Goal: Task Accomplishment & Management: Manage account settings

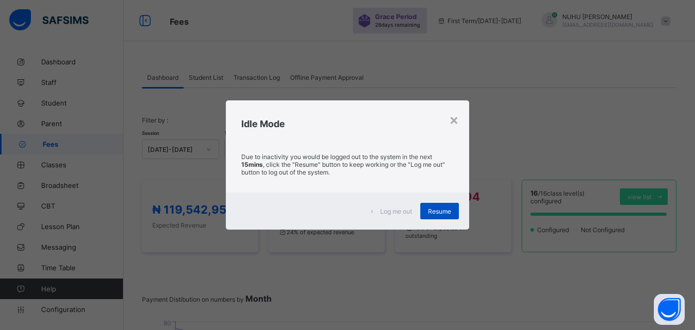
click at [432, 211] on span "Resume" at bounding box center [439, 211] width 23 height 8
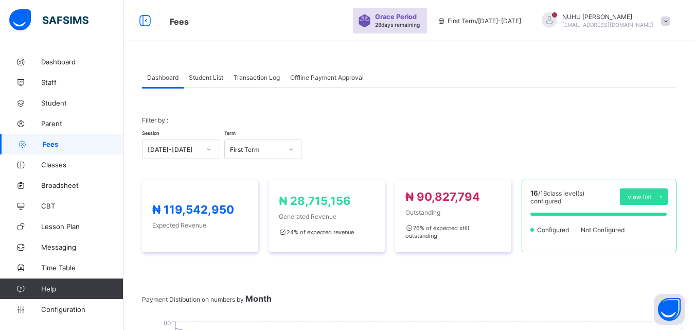
click at [214, 82] on div "Student List" at bounding box center [206, 77] width 45 height 21
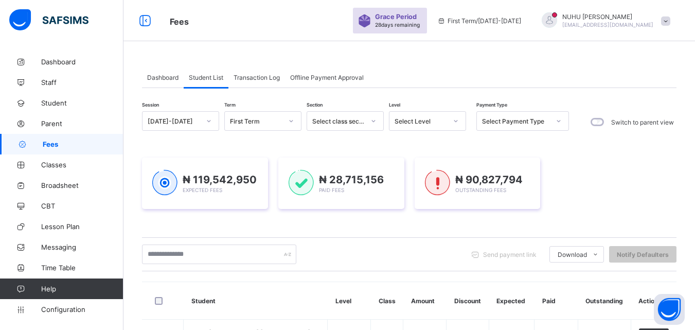
click at [208, 301] on th "Student" at bounding box center [256, 301] width 144 height 38
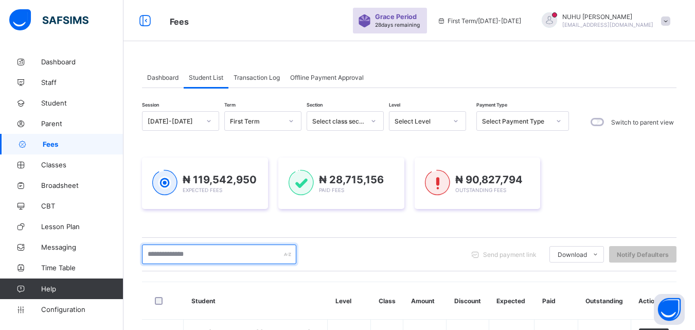
click at [208, 259] on input "text" at bounding box center [219, 254] width 154 height 20
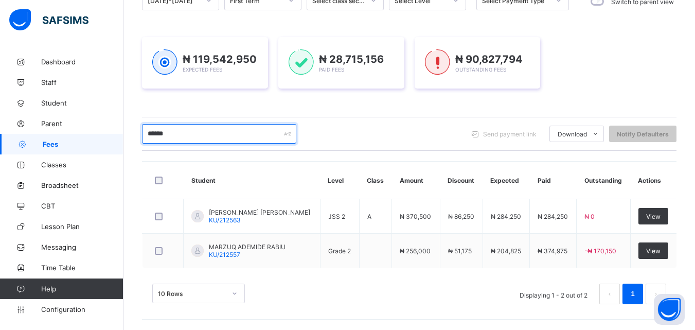
scroll to position [120, 0]
click at [187, 139] on input "******" at bounding box center [219, 134] width 154 height 20
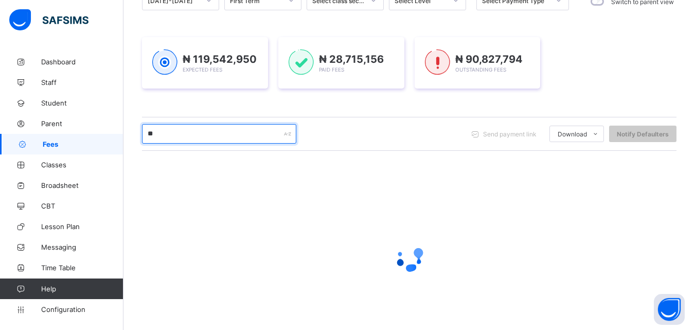
scroll to position [161, 0]
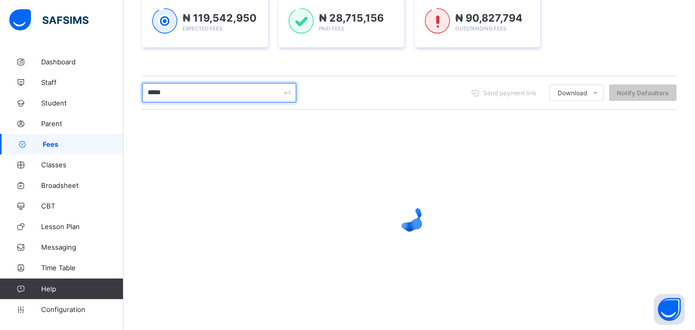
click at [153, 92] on input "*****" at bounding box center [219, 93] width 154 height 20
click at [173, 90] on input "****" at bounding box center [219, 93] width 154 height 20
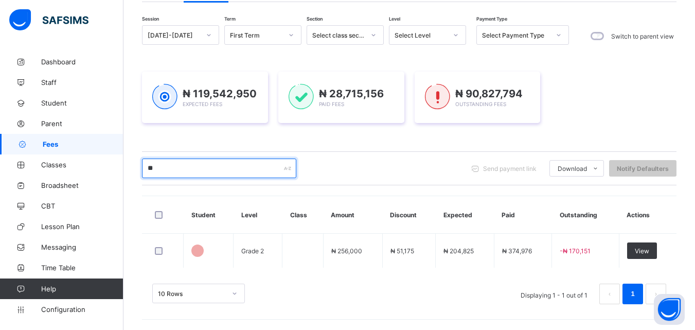
type input "*"
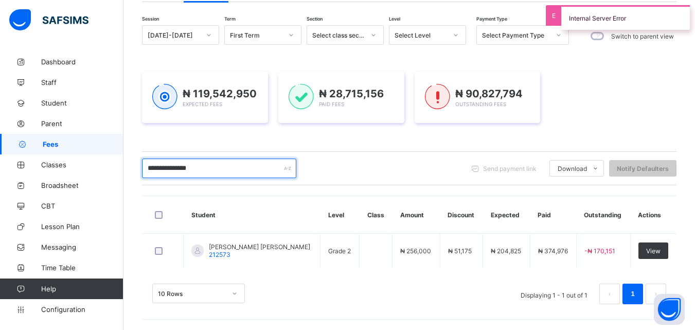
click at [228, 168] on input "**********" at bounding box center [219, 168] width 154 height 20
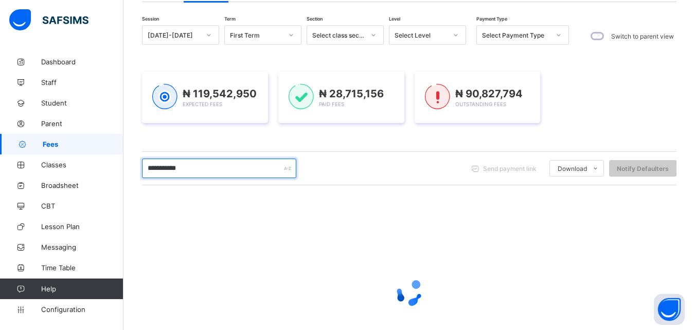
scroll to position [161, 0]
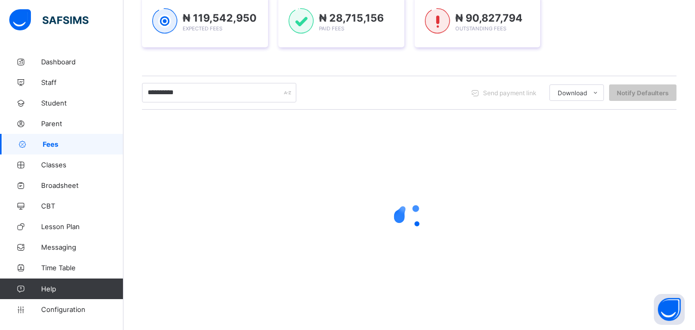
click at [187, 142] on div at bounding box center [409, 216] width 534 height 195
click at [205, 192] on div at bounding box center [409, 216] width 534 height 195
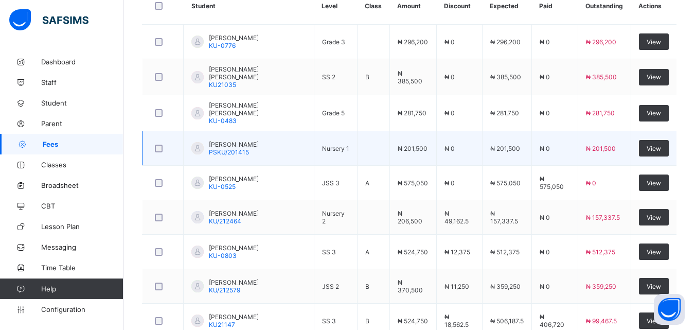
scroll to position [140, 0]
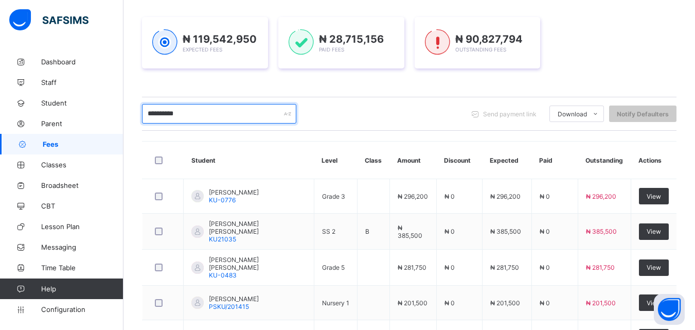
click at [199, 119] on input "*********" at bounding box center [219, 114] width 154 height 20
type input "**********"
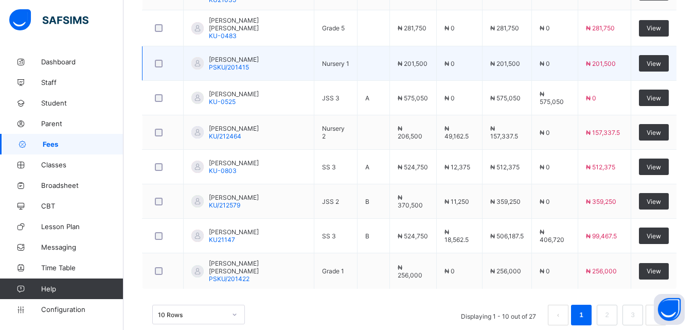
scroll to position [397, 0]
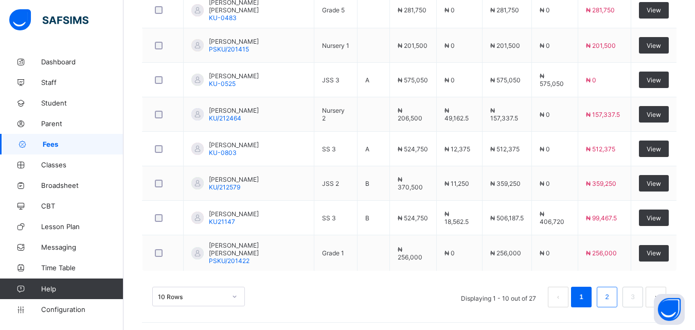
click at [617, 298] on li "2" at bounding box center [606, 296] width 21 height 21
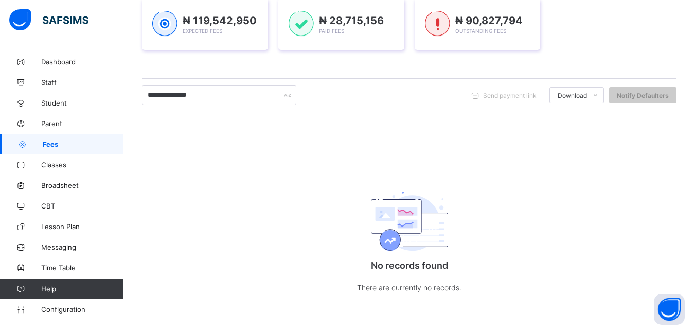
scroll to position [98, 0]
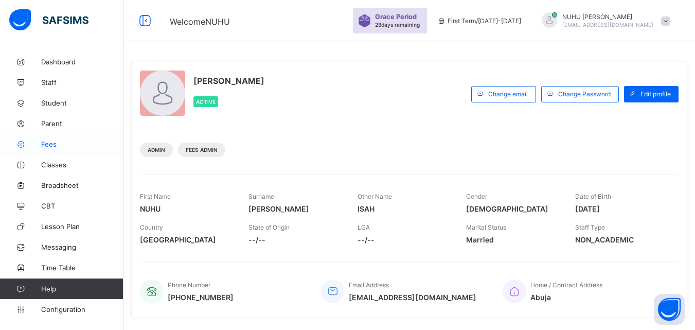
click at [48, 147] on span "Fees" at bounding box center [82, 144] width 82 height 8
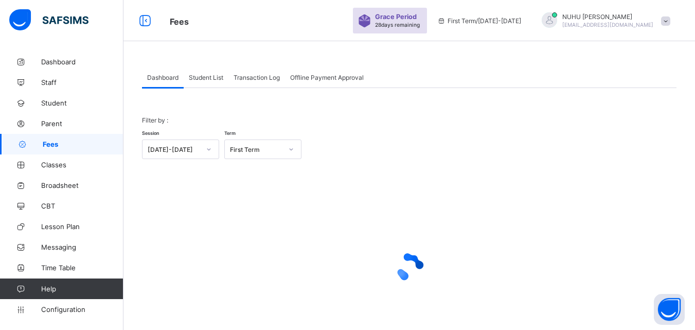
click at [202, 80] on span "Student List" at bounding box center [206, 78] width 34 height 8
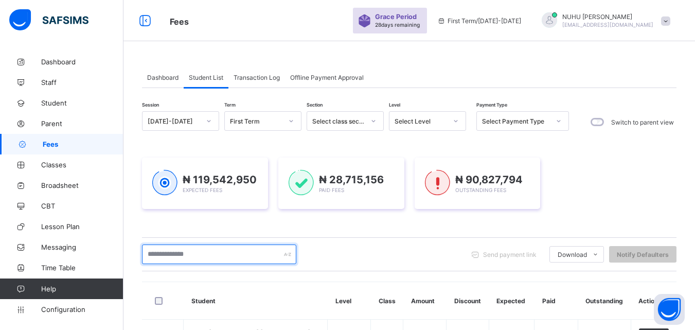
click at [209, 254] on input "text" at bounding box center [219, 254] width 154 height 20
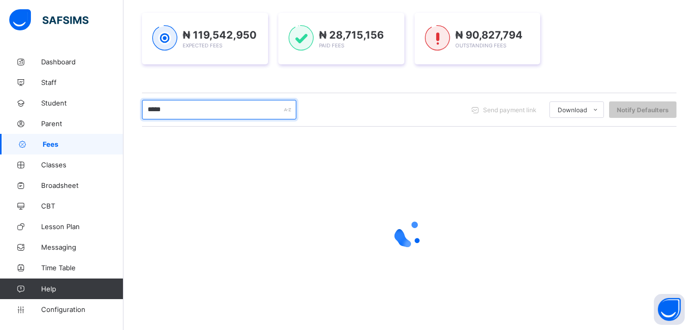
scroll to position [154, 0]
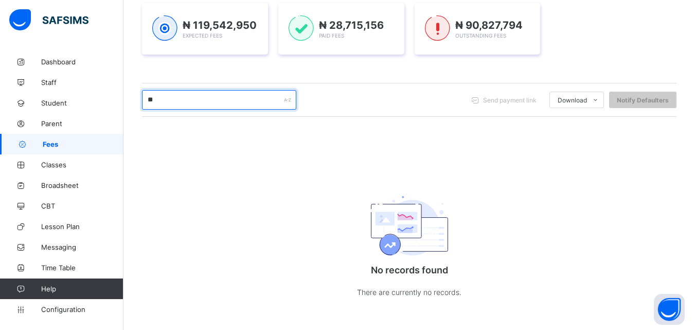
type input "*"
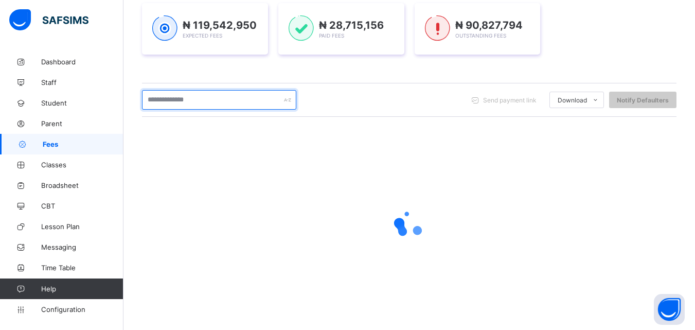
click at [226, 99] on input "text" at bounding box center [219, 100] width 154 height 20
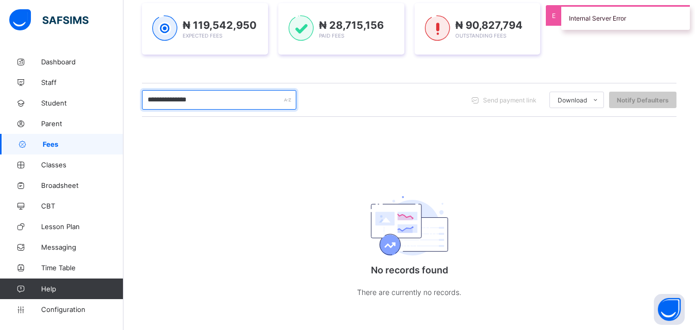
click at [207, 101] on input "**********" at bounding box center [219, 100] width 154 height 20
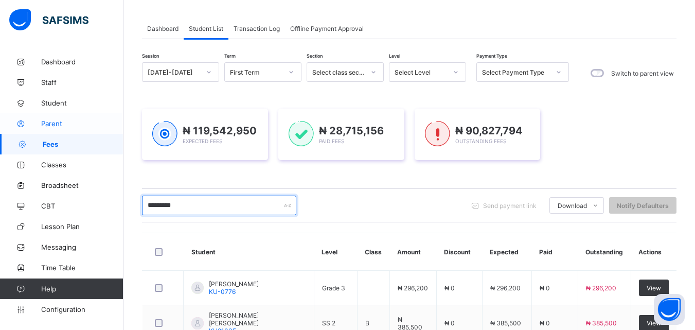
scroll to position [0, 0]
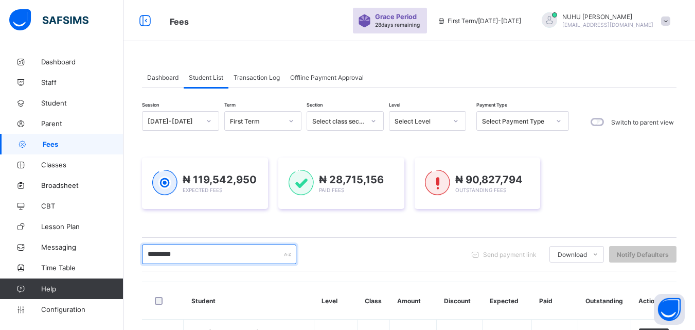
click at [197, 255] on input "*********" at bounding box center [219, 254] width 154 height 20
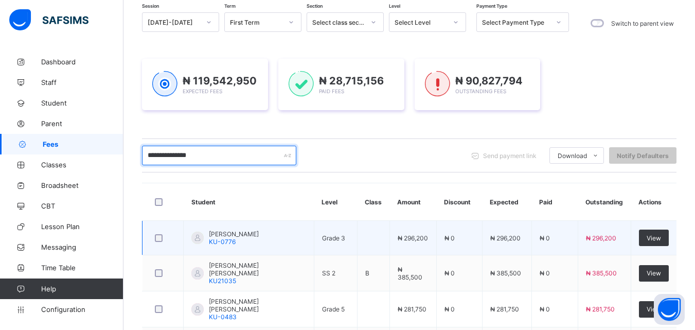
scroll to position [89, 0]
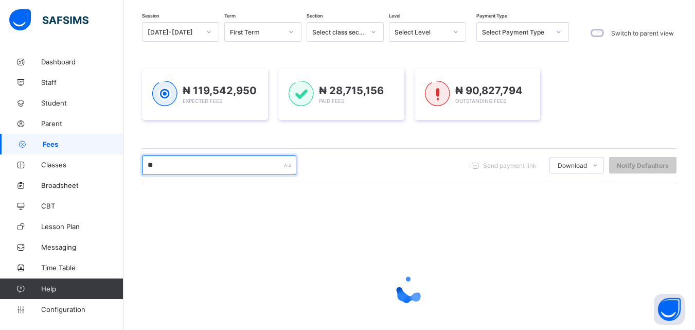
type input "*"
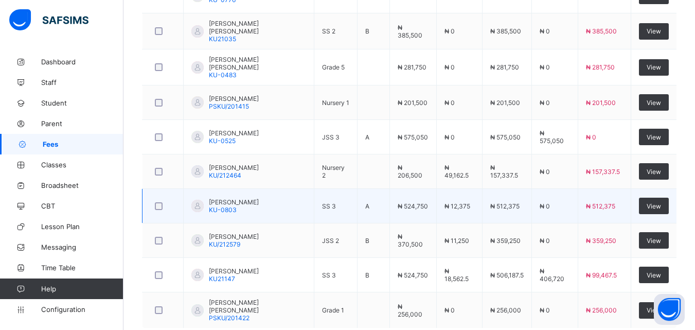
scroll to position [397, 0]
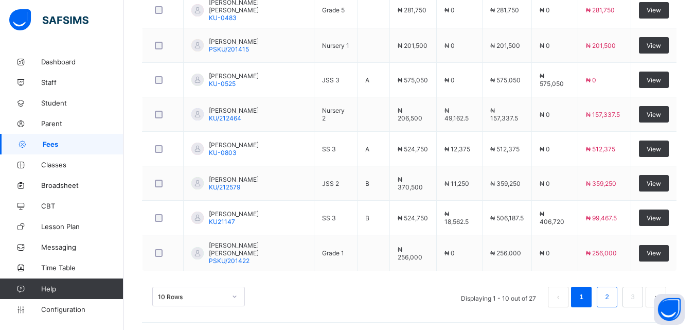
type input "*****"
click at [611, 297] on link "2" at bounding box center [606, 296] width 10 height 13
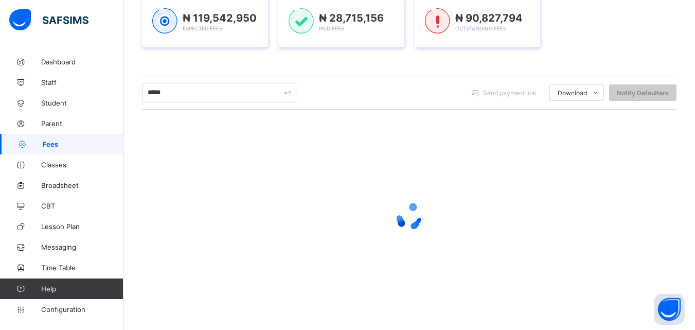
scroll to position [161, 0]
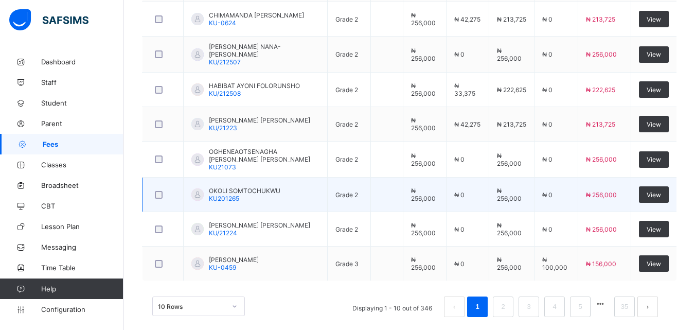
scroll to position [397, 0]
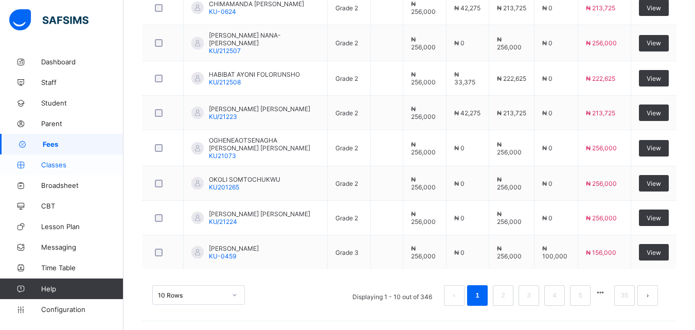
drag, startPoint x: 49, startPoint y: 161, endPoint x: 51, endPoint y: 167, distance: 5.5
click at [48, 161] on span "Classes" at bounding box center [82, 164] width 82 height 8
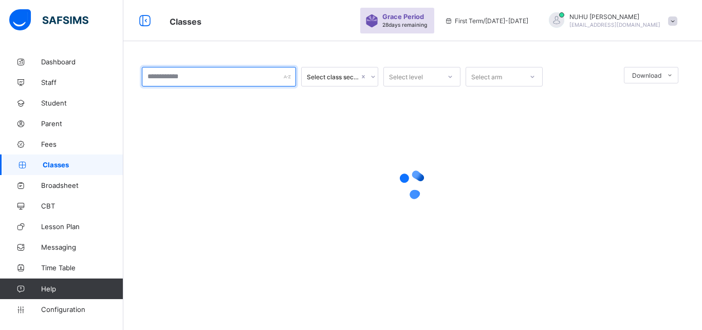
click at [239, 77] on input "text" at bounding box center [219, 77] width 154 height 20
click at [204, 75] on input "text" at bounding box center [219, 77] width 154 height 20
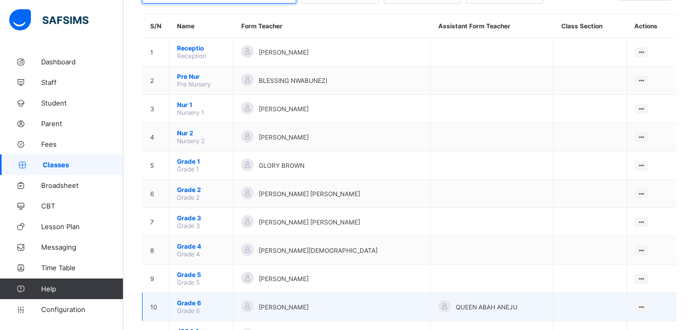
scroll to position [206, 0]
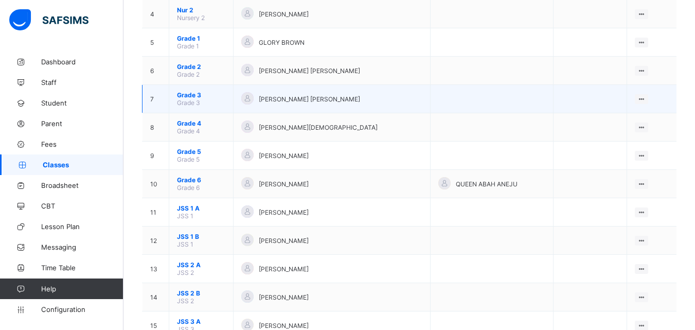
click at [221, 98] on span "Grade 3" at bounding box center [201, 95] width 48 height 8
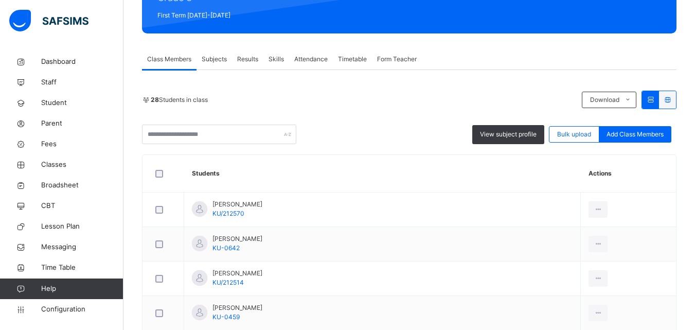
scroll to position [154, 0]
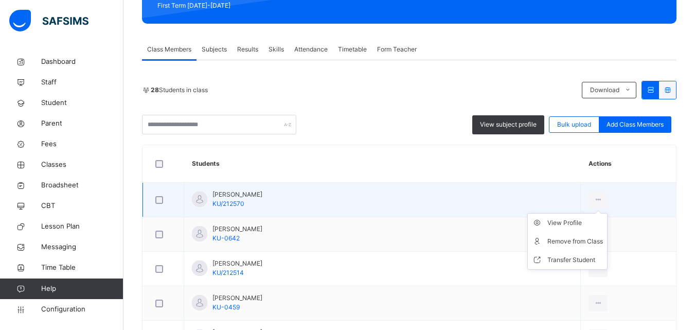
click at [562, 216] on ul "View Profile Remove from Class Transfer Student" at bounding box center [567, 241] width 80 height 57
click at [561, 220] on div "View Profile" at bounding box center [575, 222] width 56 height 10
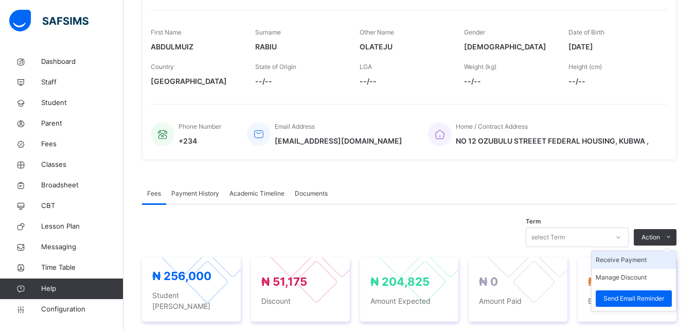
click at [645, 258] on li "Receive Payment" at bounding box center [633, 259] width 84 height 17
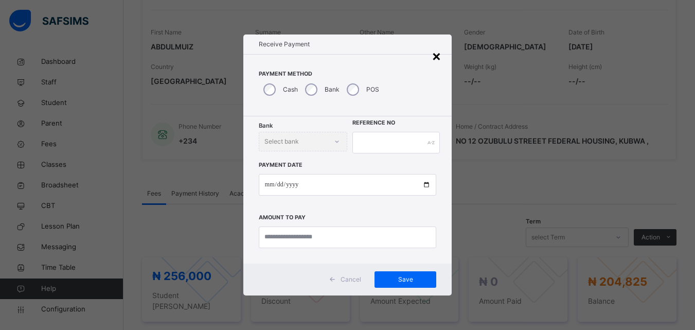
click at [436, 55] on div "×" at bounding box center [436, 56] width 10 height 22
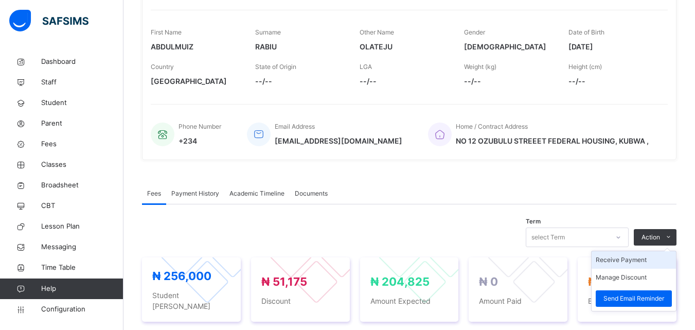
click at [633, 257] on li "Receive Payment" at bounding box center [633, 259] width 84 height 17
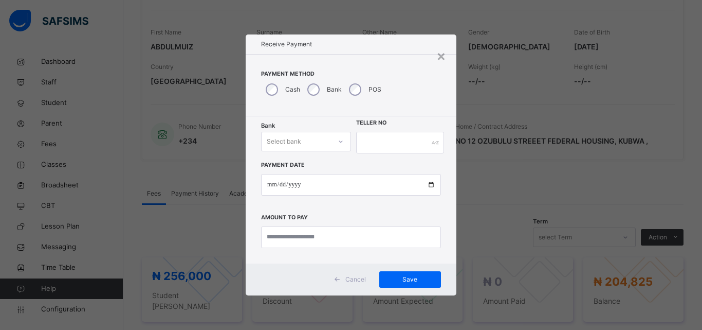
click at [340, 142] on icon at bounding box center [341, 141] width 6 height 10
click at [315, 167] on div "Zenith Bank - Prime Scholars’ School" at bounding box center [306, 169] width 89 height 27
click at [269, 187] on input "date" at bounding box center [351, 185] width 180 height 22
click at [191, 173] on div "× Receive Payment Payment Method Cash Bank POS Bank Zenith Bank - Prime Scholar…" at bounding box center [351, 165] width 702 height 330
click at [192, 186] on div "× Receive Payment Payment Method Cash Bank POS Bank Zenith Bank - Prime Scholar…" at bounding box center [351, 165] width 702 height 330
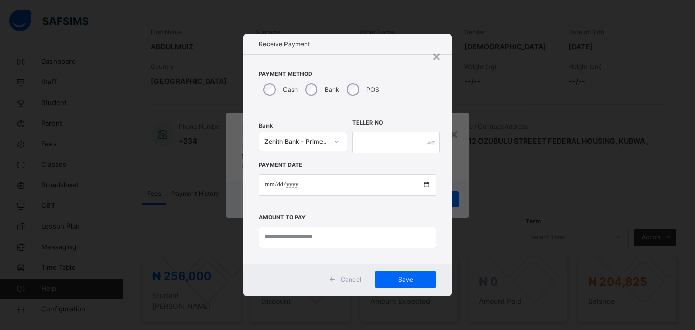
drag, startPoint x: 168, startPoint y: 189, endPoint x: 341, endPoint y: 323, distance: 218.7
click at [341, 323] on div "× Receive Payment Payment Method Cash Bank POS Bank Zenith Bank - Prime Scholar…" at bounding box center [347, 165] width 695 height 330
click at [438, 57] on div "×" at bounding box center [436, 56] width 10 height 22
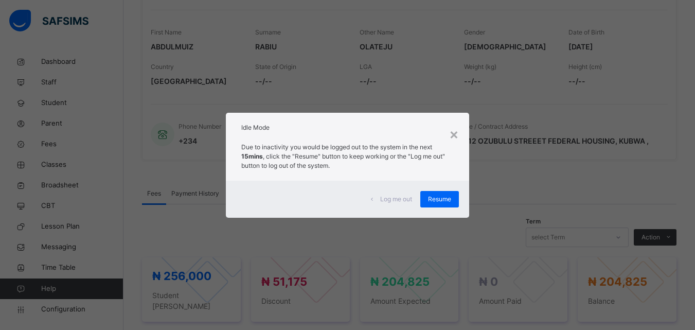
click at [442, 193] on div "Resume" at bounding box center [439, 199] width 39 height 16
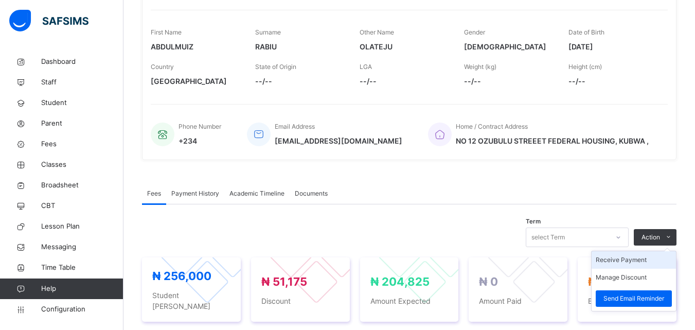
click at [645, 258] on li "Receive Payment" at bounding box center [633, 259] width 84 height 17
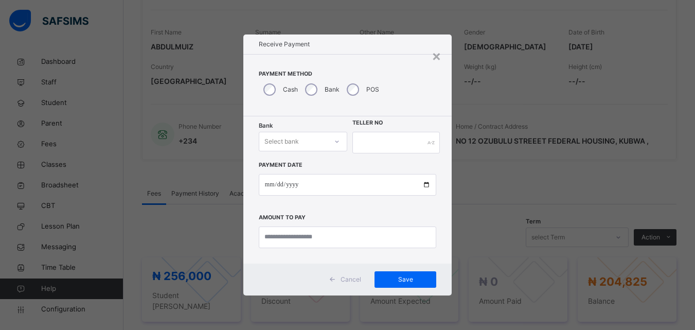
click at [335, 143] on icon at bounding box center [337, 141] width 6 height 10
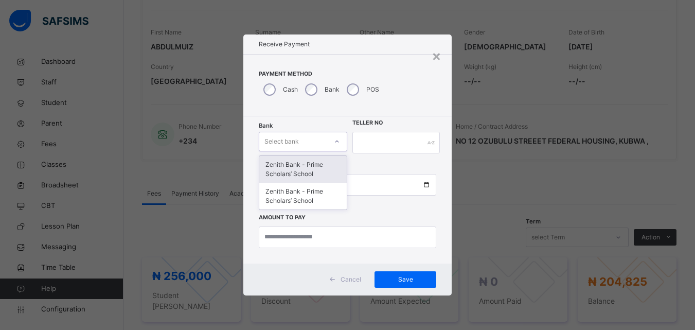
drag, startPoint x: 282, startPoint y: 165, endPoint x: 282, endPoint y: 173, distance: 8.8
click at [282, 167] on div "Zenith Bank - Prime Scholars’ School" at bounding box center [303, 169] width 88 height 27
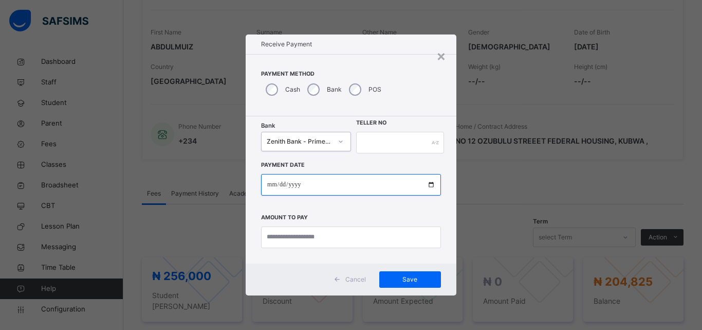
click at [275, 188] on input "date" at bounding box center [351, 185] width 180 height 22
click at [272, 185] on input "date" at bounding box center [351, 185] width 180 height 22
type input "**********"
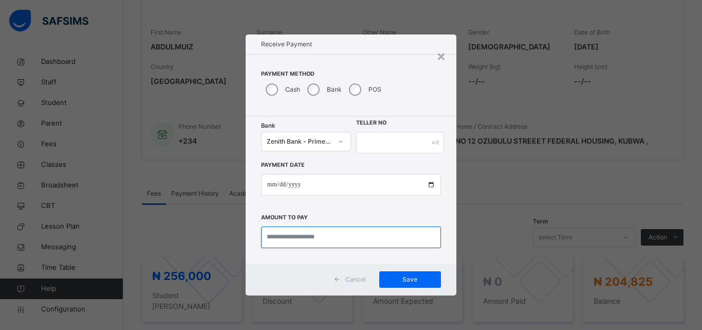
click at [324, 239] on input "currency" at bounding box center [351, 237] width 180 height 22
type input "*********"
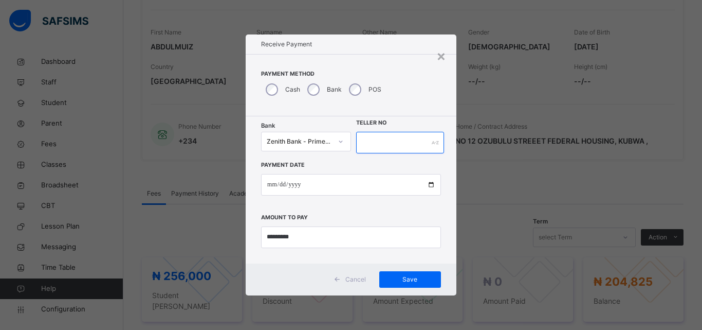
click at [398, 144] on input "text" at bounding box center [400, 143] width 88 height 22
type input "**********"
click at [405, 278] on span "Save" at bounding box center [410, 279] width 46 height 9
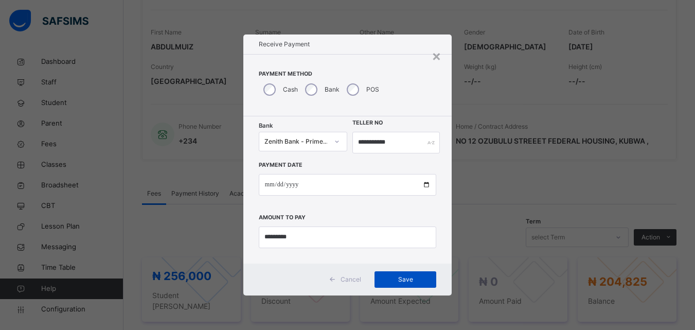
click at [405, 278] on span "Save" at bounding box center [405, 279] width 46 height 9
click at [395, 284] on div "Save" at bounding box center [405, 279] width 62 height 16
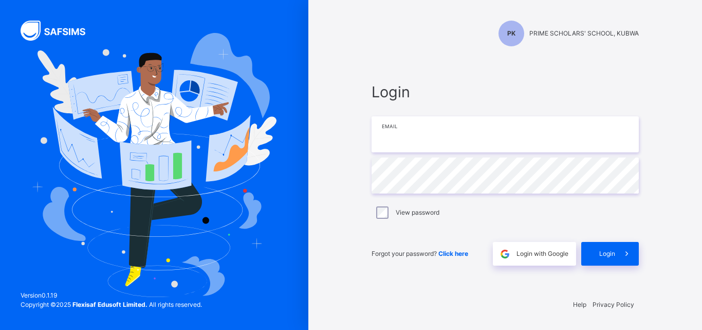
type input "**********"
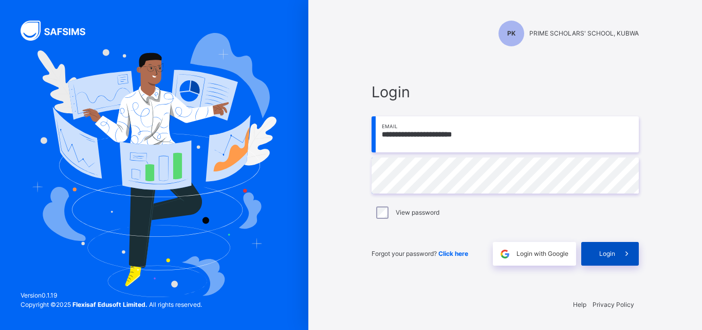
click at [624, 246] on span at bounding box center [627, 254] width 24 height 24
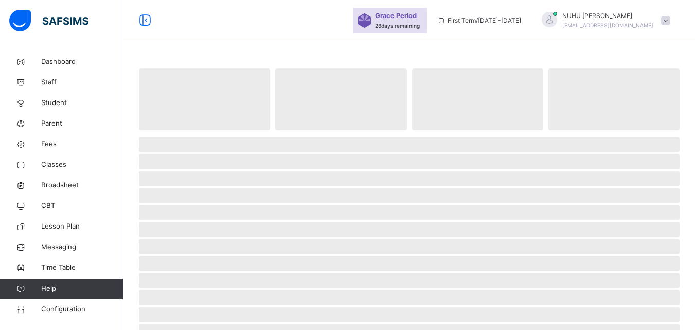
click at [624, 246] on span "‌" at bounding box center [409, 246] width 540 height 15
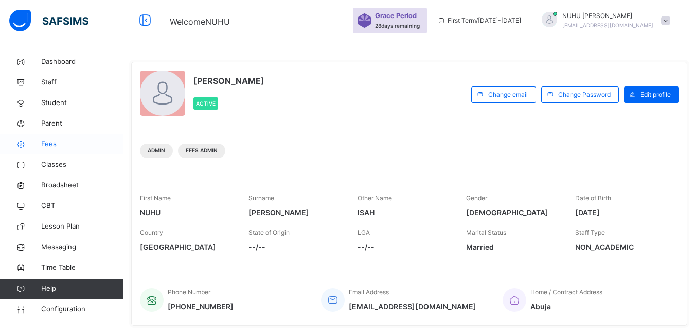
click at [45, 146] on span "Fees" at bounding box center [82, 144] width 82 height 10
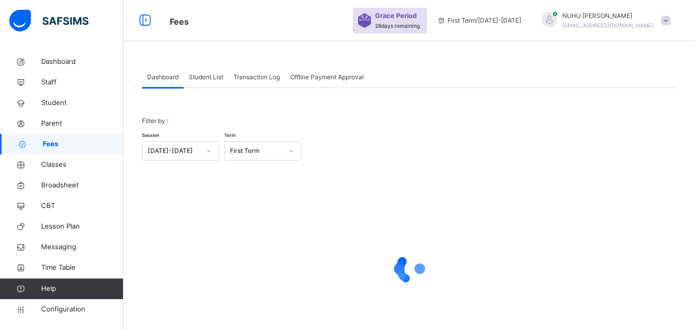
click at [205, 75] on span "Student List" at bounding box center [206, 76] width 34 height 9
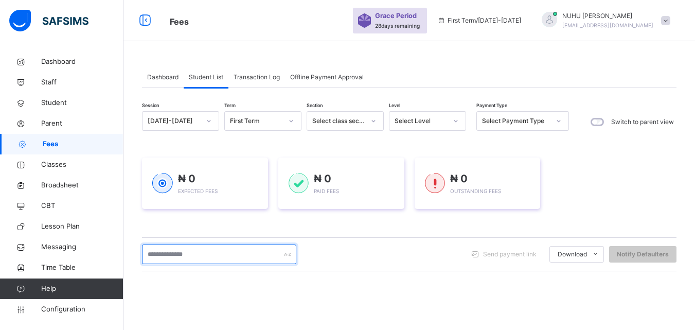
click at [192, 252] on input "text" at bounding box center [219, 254] width 154 height 20
type input "*****"
click at [228, 255] on input "*****" at bounding box center [219, 254] width 154 height 20
click at [231, 257] on input "*****" at bounding box center [219, 254] width 154 height 20
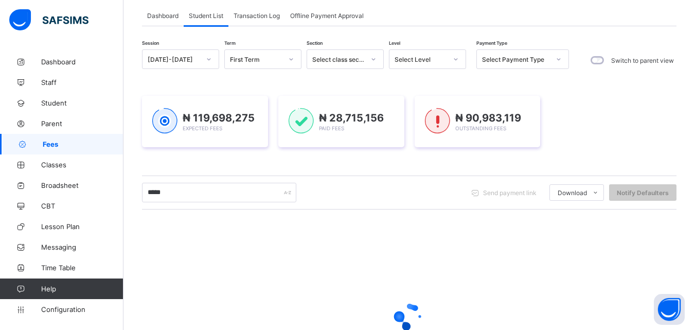
scroll to position [62, 0]
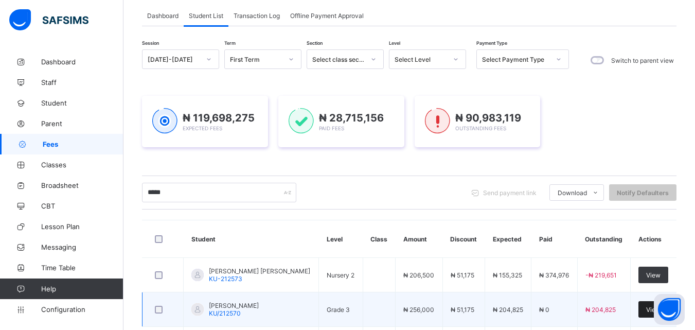
click at [648, 306] on div "View" at bounding box center [653, 309] width 30 height 16
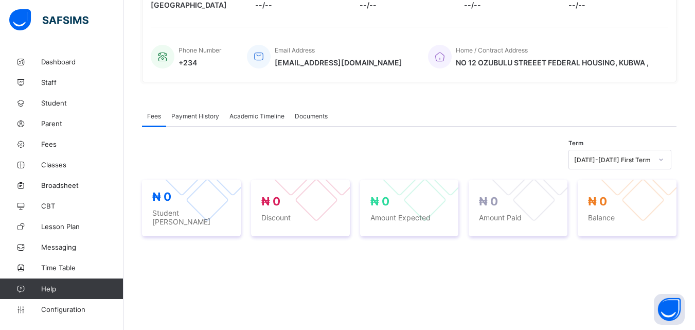
scroll to position [247, 0]
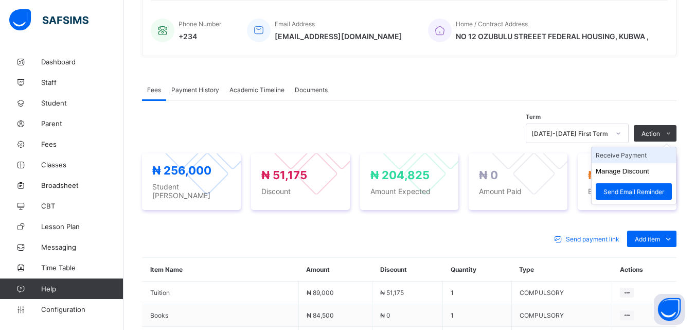
click at [634, 155] on li "Receive Payment" at bounding box center [633, 155] width 84 height 16
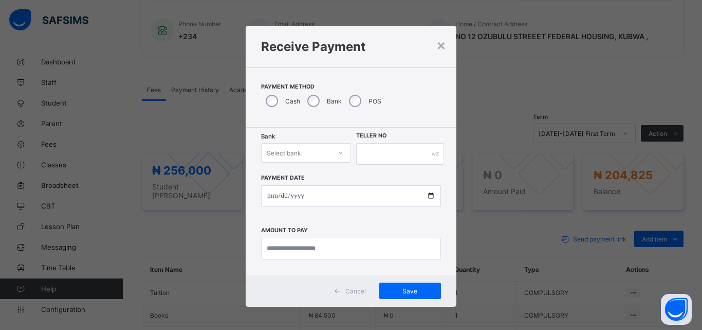
click at [295, 151] on div "Select bank" at bounding box center [284, 153] width 34 height 20
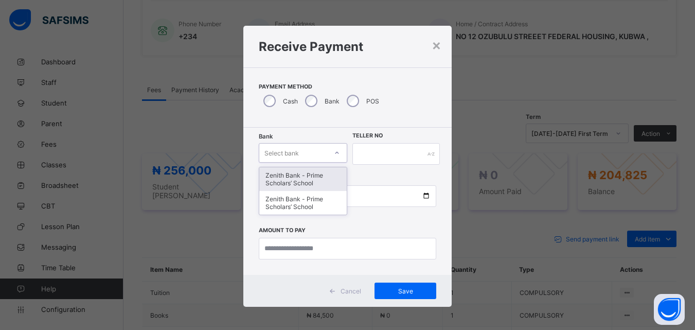
click at [280, 178] on div "Zenith Bank - Prime Scholars’ School" at bounding box center [303, 179] width 88 height 24
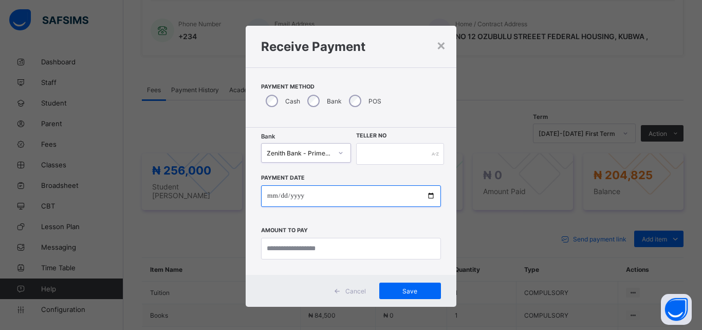
click at [268, 194] on input "date" at bounding box center [351, 196] width 180 height 22
type input "**********"
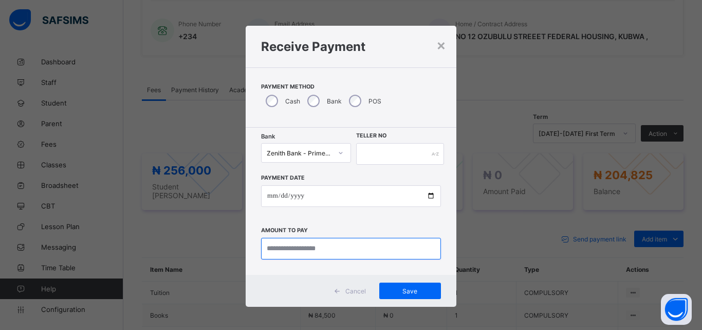
click at [297, 248] on input "currency" at bounding box center [351, 249] width 180 height 22
type input "*********"
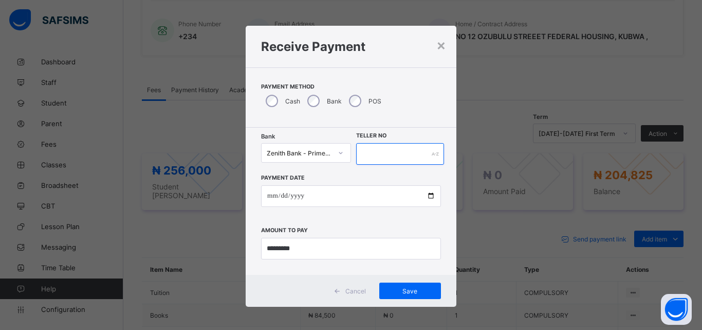
click at [409, 151] on input "text" at bounding box center [400, 154] width 88 height 22
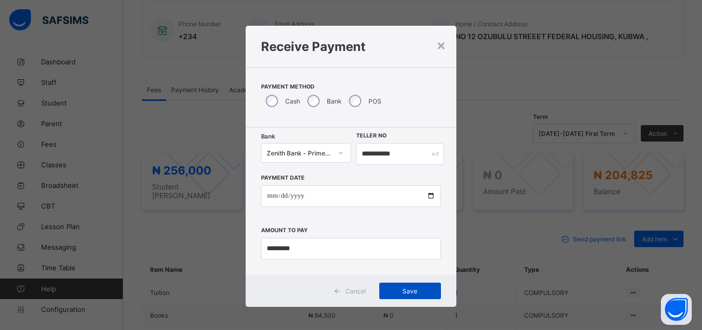
click at [397, 291] on span "Save" at bounding box center [410, 291] width 46 height 8
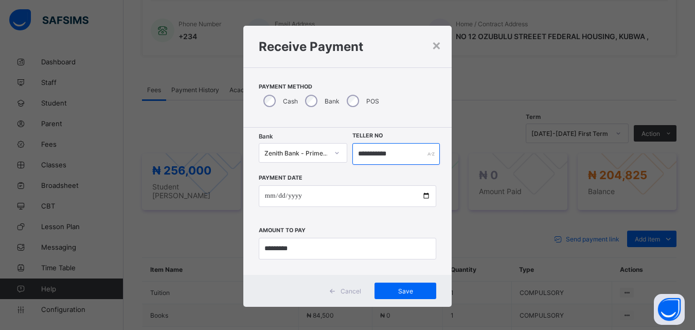
click at [398, 152] on input "**********" at bounding box center [395, 154] width 87 height 22
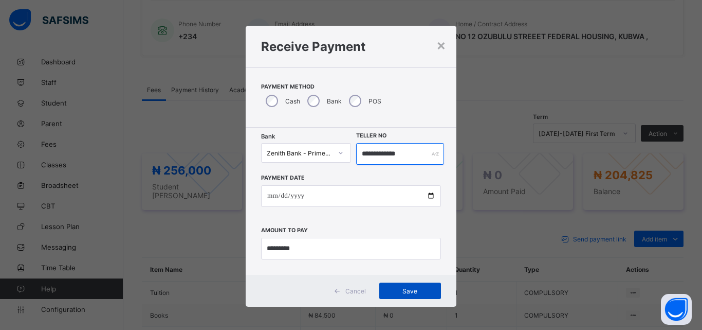
type input "**********"
click at [399, 293] on span "Save" at bounding box center [410, 291] width 46 height 8
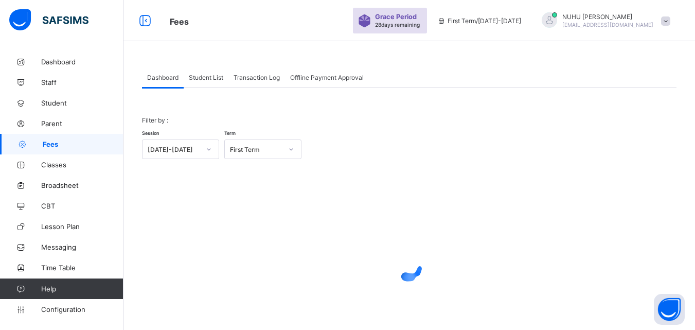
click at [203, 80] on span "Student List" at bounding box center [206, 78] width 34 height 8
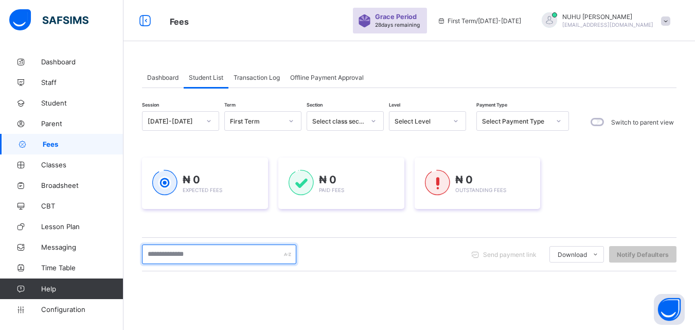
click at [221, 248] on input "text" at bounding box center [219, 254] width 154 height 20
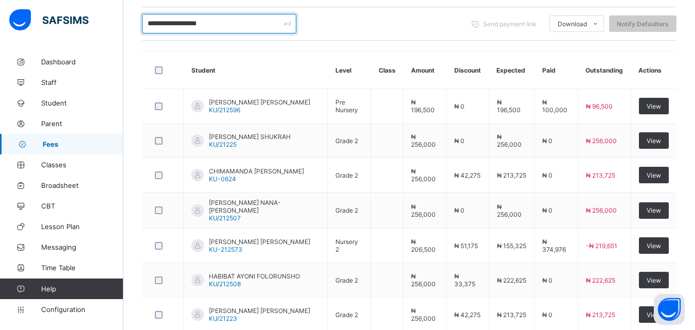
scroll to position [140, 0]
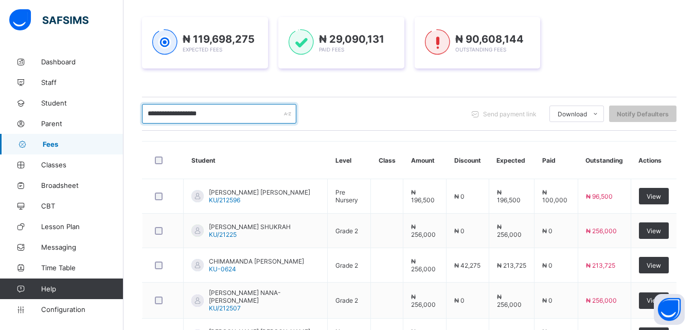
click at [186, 111] on input "**********" at bounding box center [219, 114] width 154 height 20
click at [191, 110] on input "**********" at bounding box center [219, 114] width 154 height 20
type input "**********"
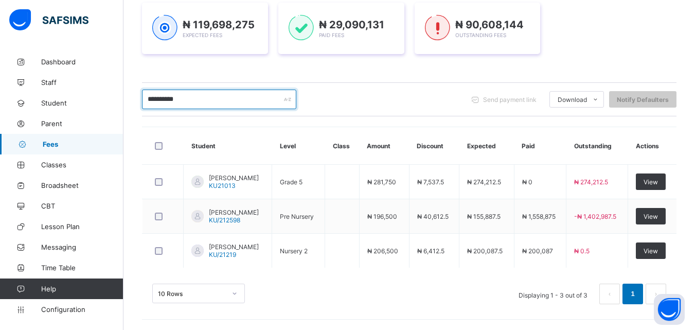
scroll to position [159, 0]
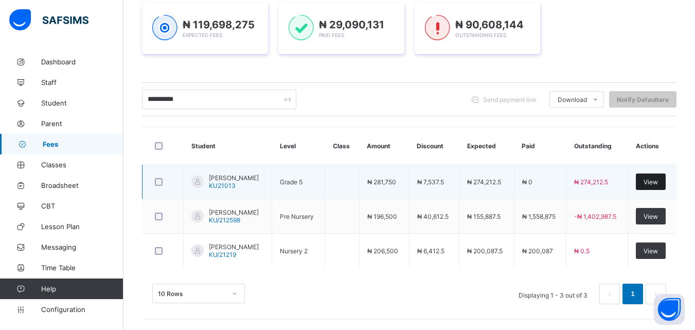
click at [657, 178] on span "View" at bounding box center [650, 182] width 14 height 8
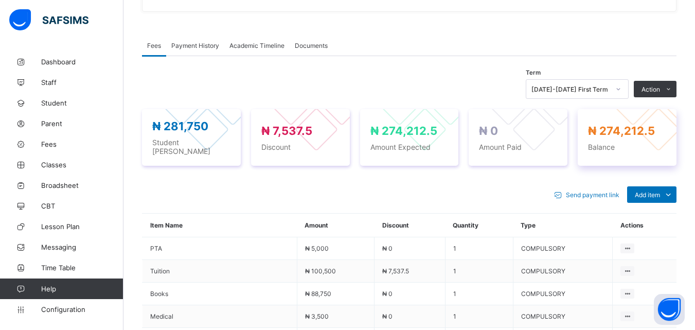
scroll to position [308, 0]
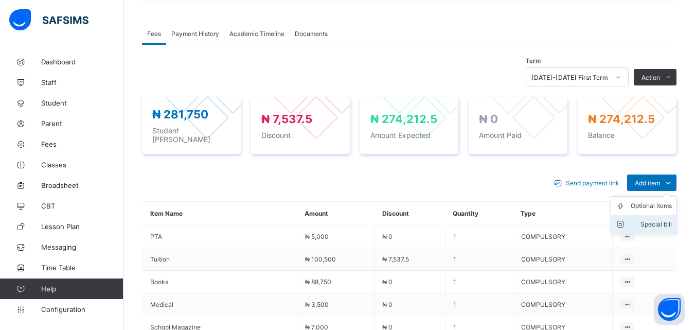
click at [661, 219] on div "Special bill" at bounding box center [650, 224] width 41 height 10
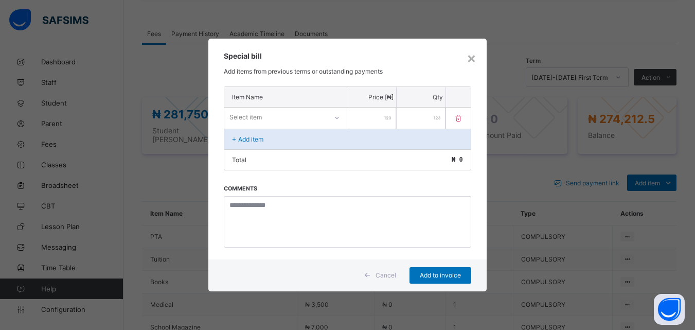
click at [330, 96] on p "Item Name" at bounding box center [285, 97] width 107 height 8
click at [272, 119] on div "Select item" at bounding box center [275, 117] width 103 height 14
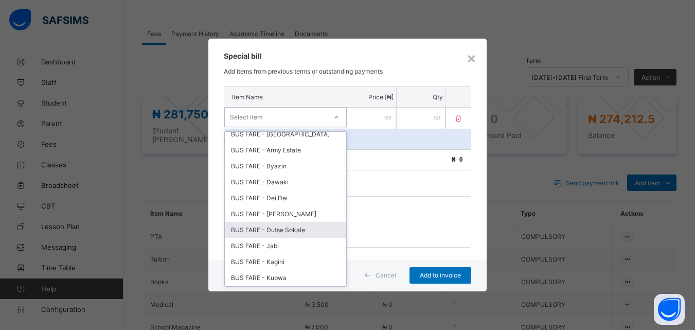
drag, startPoint x: 290, startPoint y: 229, endPoint x: 314, endPoint y: 163, distance: 69.3
click at [291, 229] on div "BUS FARE - Dutse Sokale" at bounding box center [285, 230] width 121 height 16
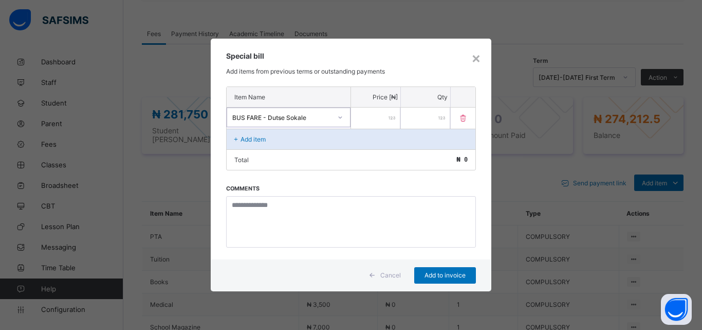
click at [377, 118] on input "number" at bounding box center [375, 117] width 49 height 21
type input "*****"
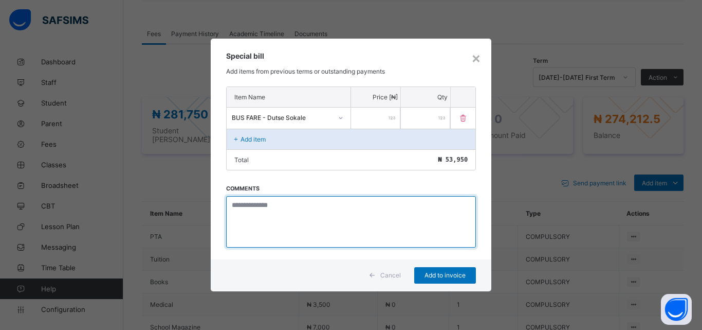
click at [259, 209] on textarea at bounding box center [351, 221] width 250 height 51
type textarea "**********"
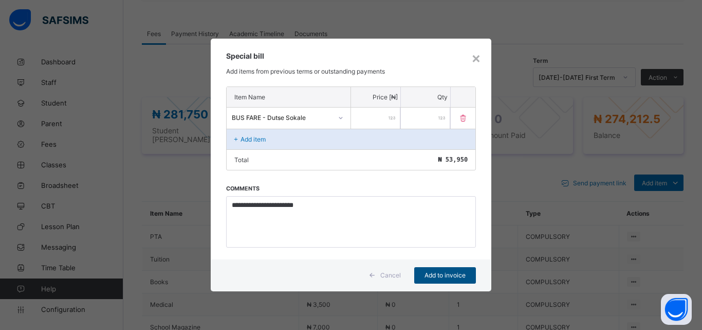
click at [433, 278] on span "Add to invoice" at bounding box center [445, 275] width 46 height 8
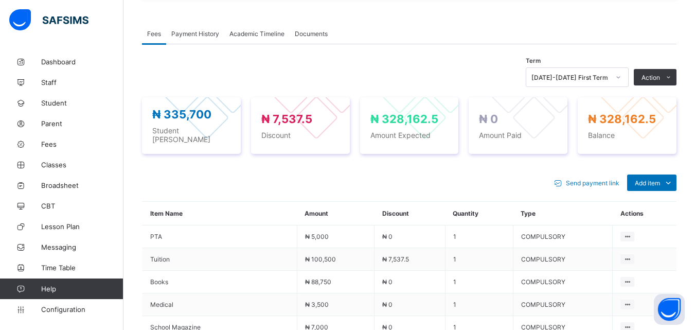
click at [0, 0] on li "Receive Payment" at bounding box center [0, 0] width 0 height 0
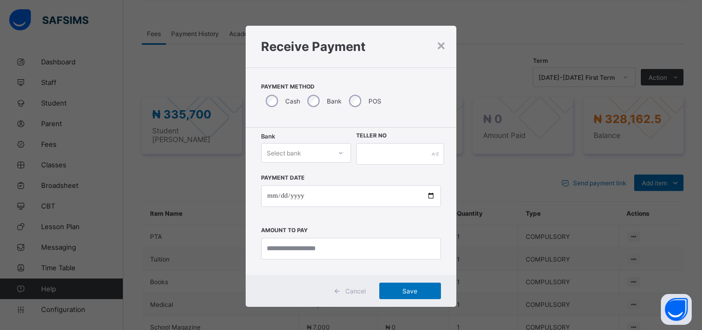
click at [275, 151] on div "Select bank" at bounding box center [284, 153] width 34 height 20
click at [290, 173] on div "Zenith Bank - Prime Scholars’ School" at bounding box center [306, 179] width 89 height 24
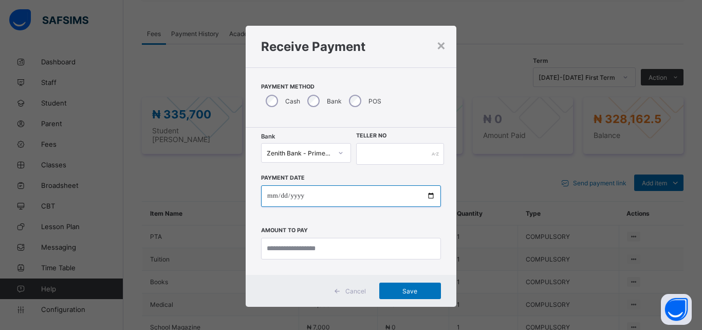
click at [266, 195] on input "date" at bounding box center [351, 196] width 180 height 22
type input "**********"
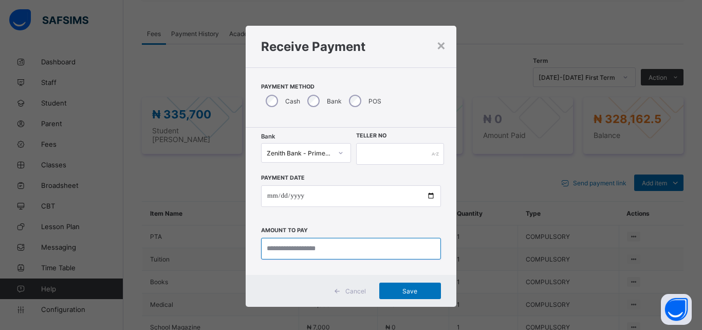
click at [305, 249] on input "currency" at bounding box center [351, 249] width 180 height 22
click at [306, 248] on input "currency" at bounding box center [351, 249] width 180 height 22
type input "*********"
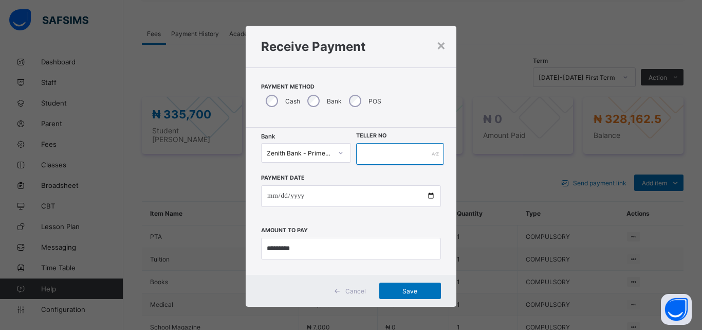
click at [382, 146] on input "text" at bounding box center [400, 154] width 88 height 22
type input "**********"
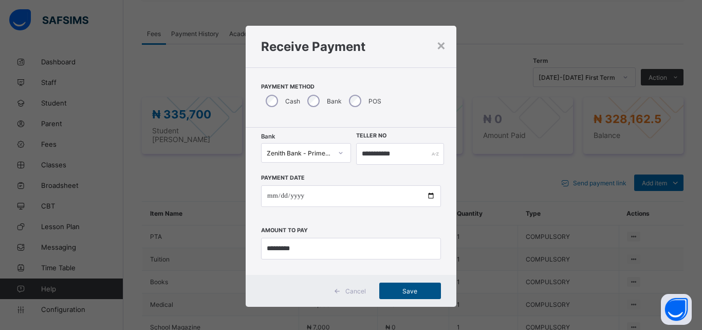
click at [396, 294] on span "Save" at bounding box center [410, 291] width 46 height 8
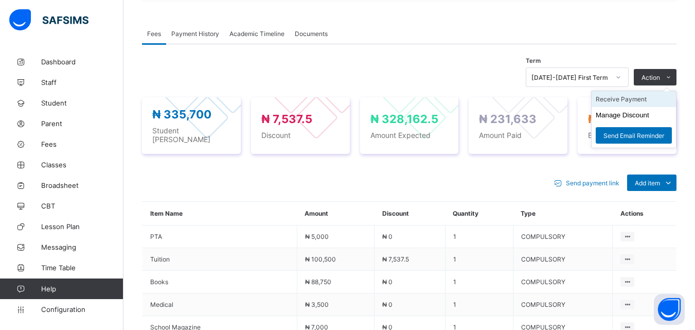
click at [640, 93] on li "Receive Payment" at bounding box center [633, 99] width 84 height 16
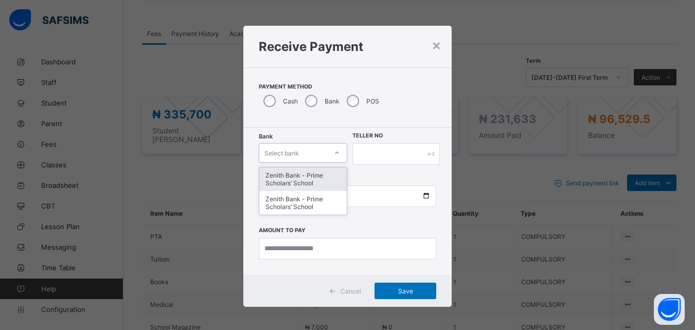
click at [318, 148] on div "Select bank" at bounding box center [293, 152] width 68 height 14
click at [303, 178] on div "Zenith Bank - Prime Scholars’ School" at bounding box center [303, 179] width 88 height 24
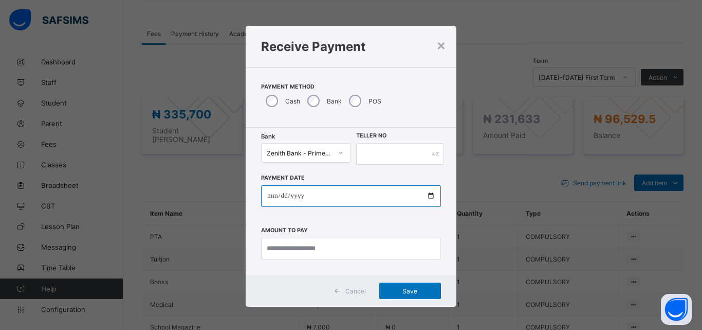
click at [271, 198] on input "date" at bounding box center [351, 196] width 180 height 22
type input "**********"
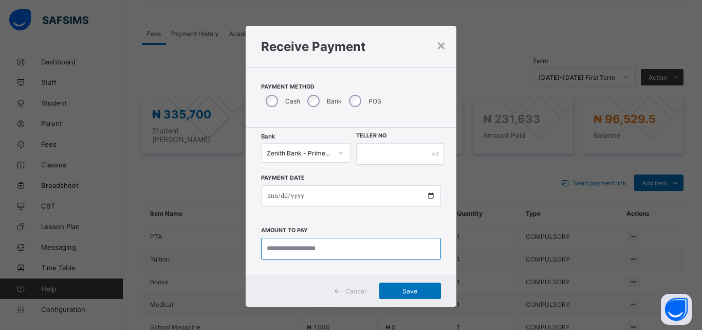
click at [309, 250] on input "currency" at bounding box center [351, 249] width 180 height 22
type input "*********"
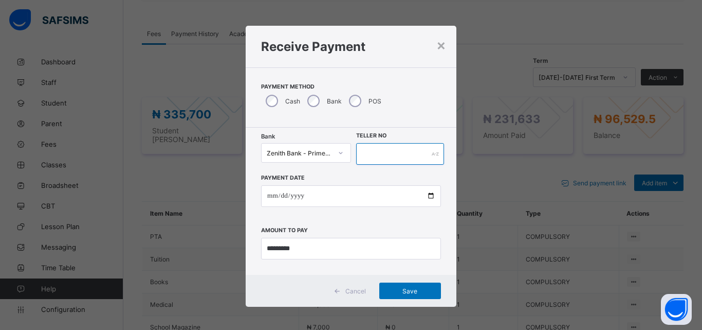
click at [393, 145] on input "text" at bounding box center [400, 154] width 88 height 22
type input "**********"
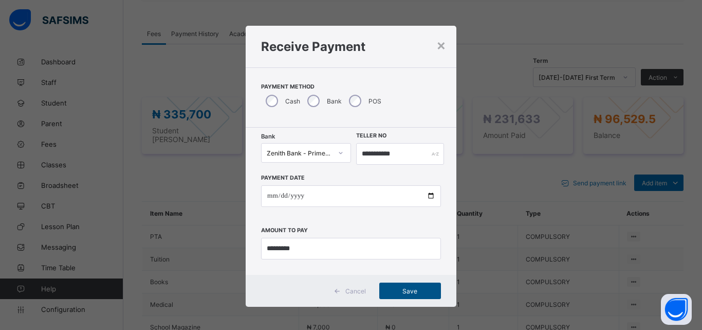
click at [397, 285] on div "Save" at bounding box center [410, 290] width 62 height 16
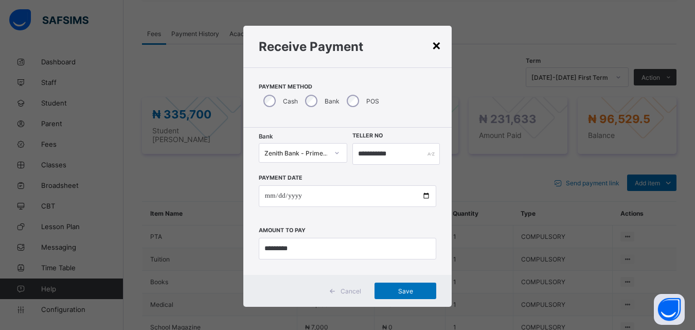
click at [438, 44] on div "×" at bounding box center [436, 44] width 10 height 17
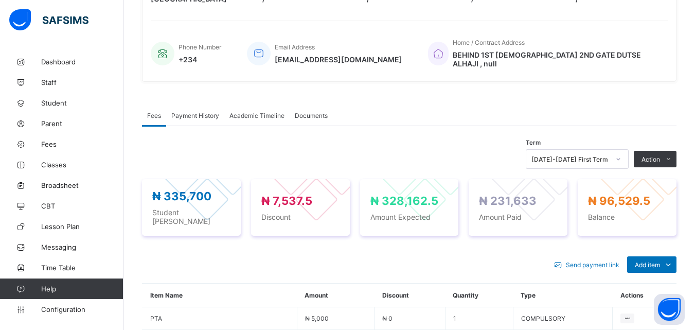
scroll to position [236, 0]
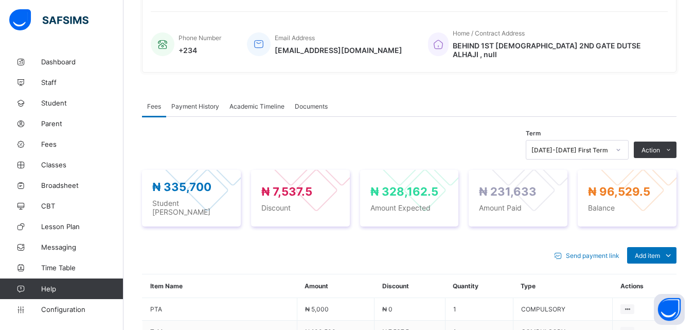
click at [205, 102] on span "Payment History" at bounding box center [195, 106] width 48 height 8
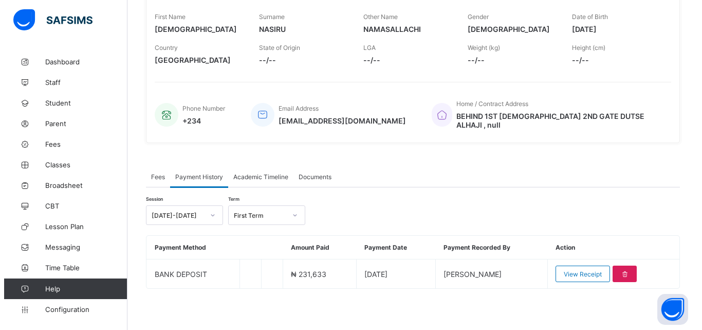
scroll to position [160, 0]
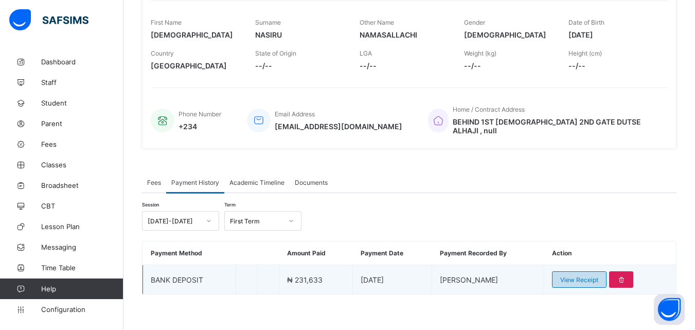
click at [572, 281] on div "View Receipt" at bounding box center [579, 279] width 54 height 16
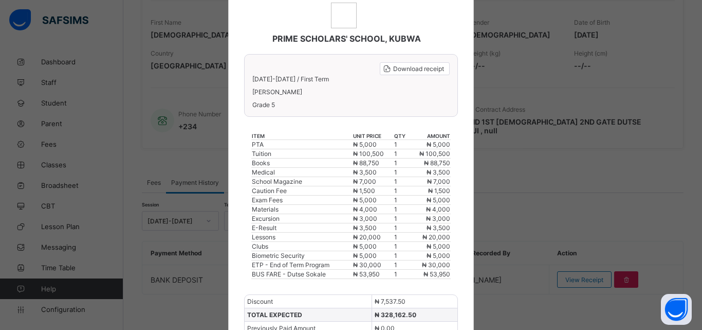
scroll to position [0, 0]
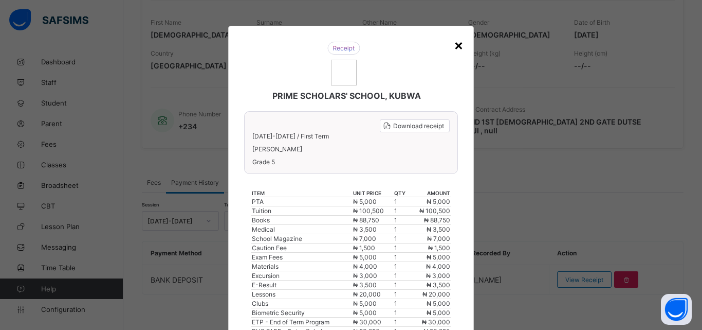
click at [457, 45] on div "×" at bounding box center [459, 44] width 10 height 17
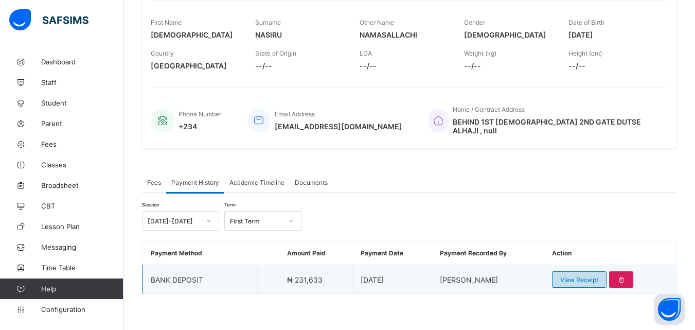
click at [584, 276] on span "View Receipt" at bounding box center [579, 280] width 38 height 8
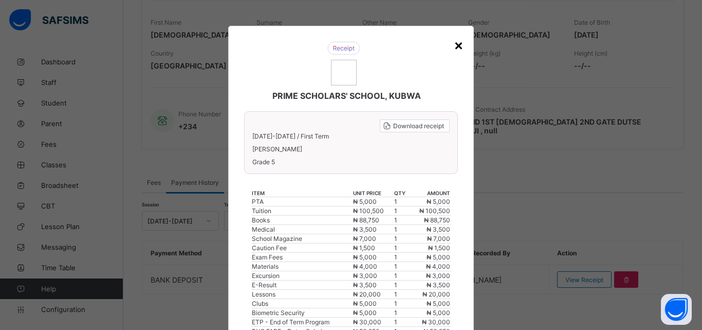
click at [454, 44] on div "×" at bounding box center [459, 44] width 10 height 17
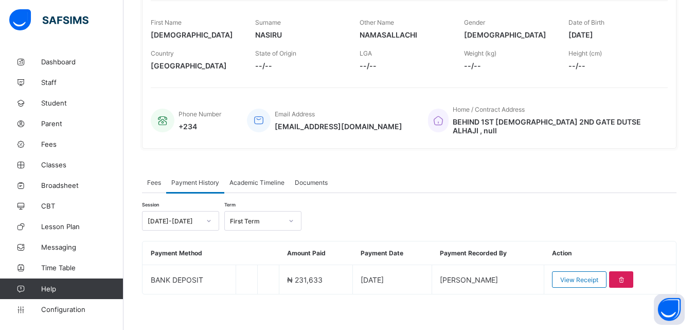
click at [284, 178] on span "Academic Timeline" at bounding box center [256, 182] width 55 height 8
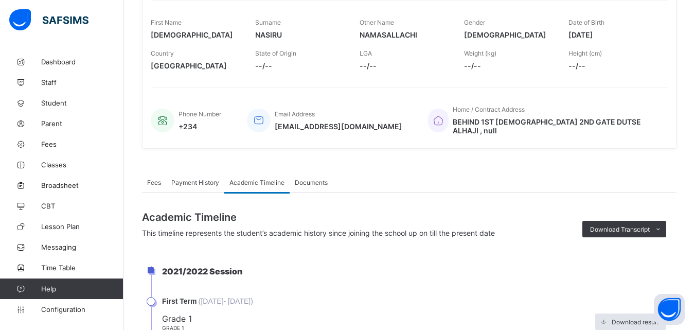
click at [296, 178] on span "Documents" at bounding box center [311, 182] width 33 height 8
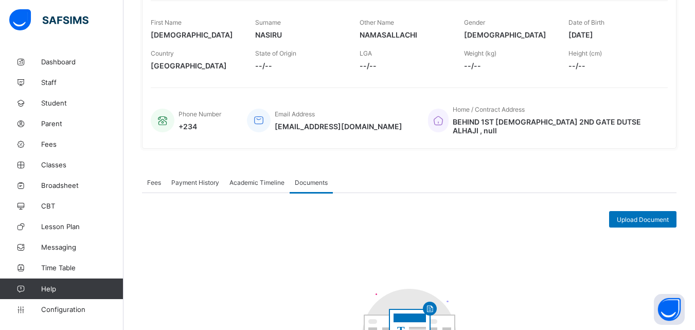
click at [146, 174] on div "Fees" at bounding box center [154, 182] width 24 height 21
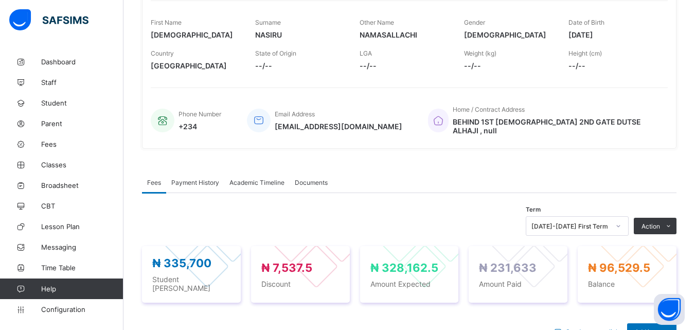
click at [195, 182] on div "Payment History" at bounding box center [195, 182] width 58 height 21
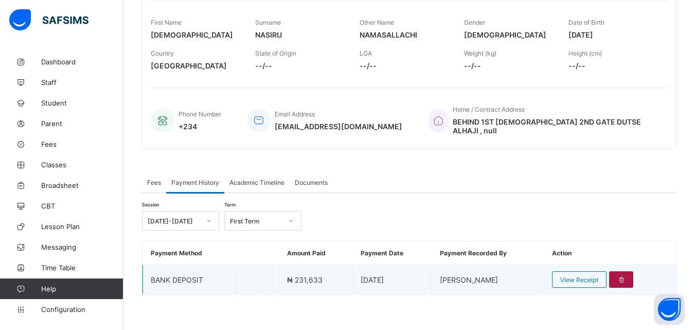
click at [633, 271] on div at bounding box center [621, 279] width 24 height 16
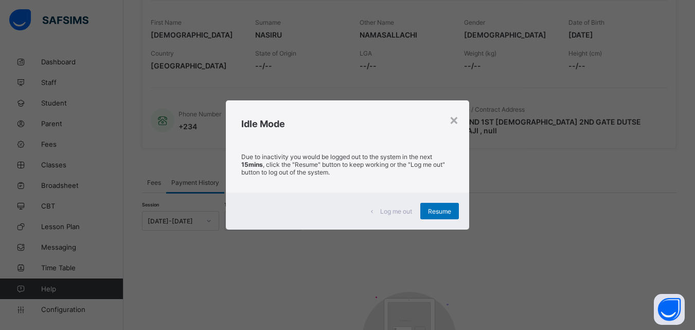
drag, startPoint x: 444, startPoint y: 207, endPoint x: 443, endPoint y: 212, distance: 5.4
click at [444, 215] on div "Resume" at bounding box center [439, 211] width 39 height 16
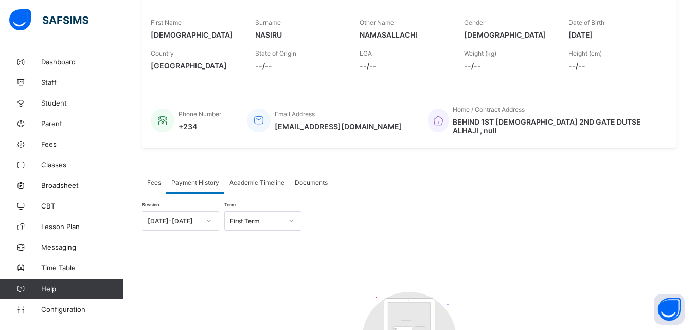
click at [443, 212] on div "Session 2025-2026 Term First Term" at bounding box center [409, 221] width 534 height 20
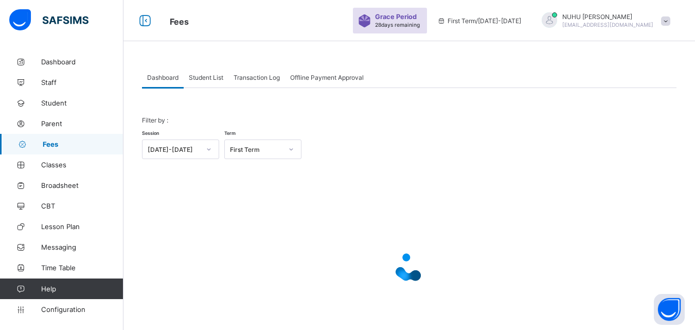
click at [205, 79] on span "Student List" at bounding box center [206, 78] width 34 height 8
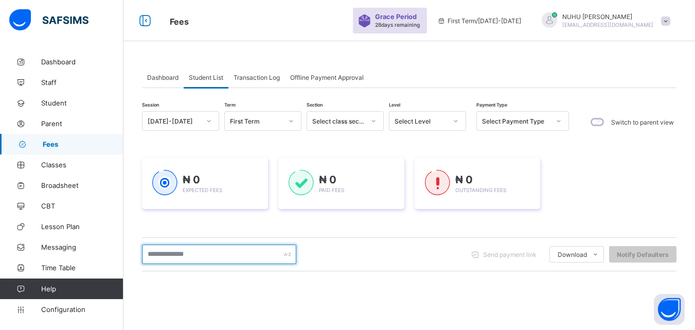
click at [195, 257] on input "text" at bounding box center [219, 254] width 154 height 20
type input "**********"
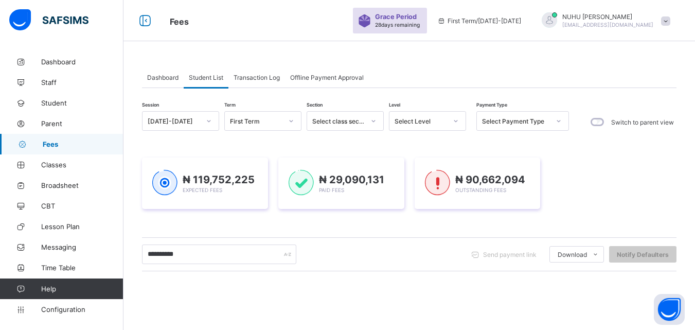
click at [258, 77] on span "Transaction Log" at bounding box center [256, 78] width 46 height 8
click at [0, 0] on div at bounding box center [0, 0] width 0 height 0
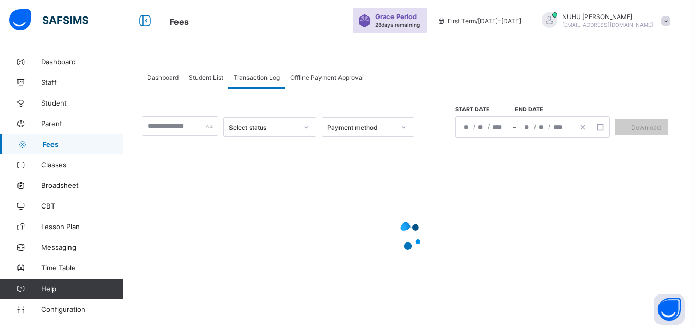
click at [256, 74] on span "Transaction Log" at bounding box center [256, 78] width 46 height 8
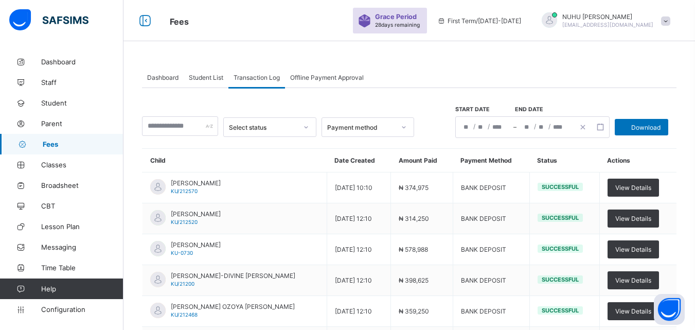
scroll to position [7, 0]
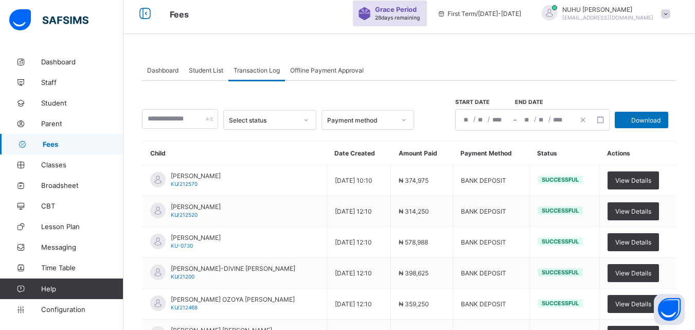
click at [222, 72] on span "Student List" at bounding box center [206, 70] width 34 height 8
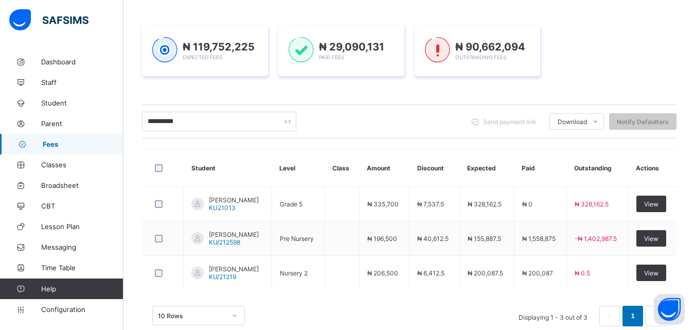
scroll to position [159, 0]
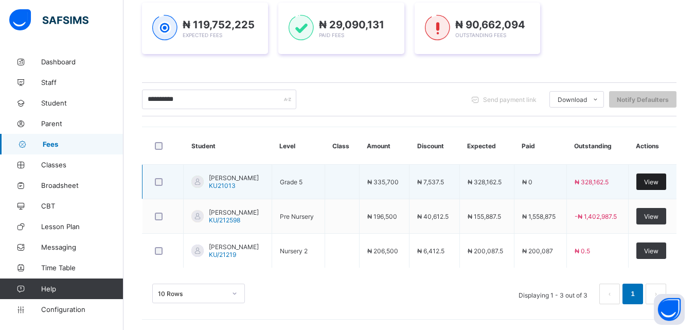
click at [658, 178] on span "View" at bounding box center [651, 182] width 14 height 8
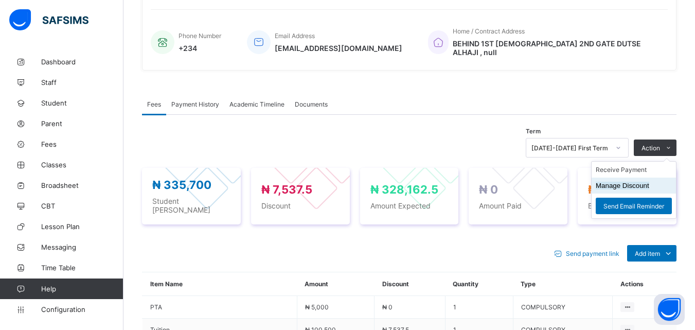
scroll to position [211, 0]
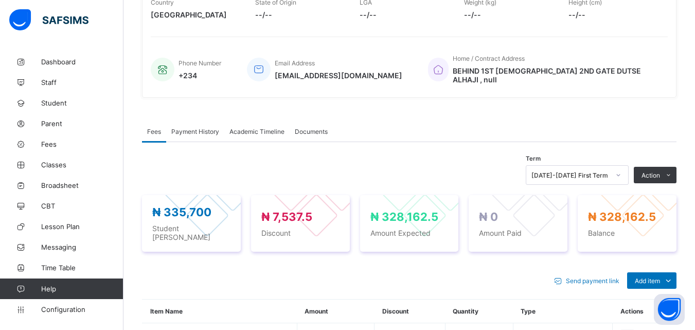
click at [182, 127] on span "Payment History" at bounding box center [195, 131] width 48 height 8
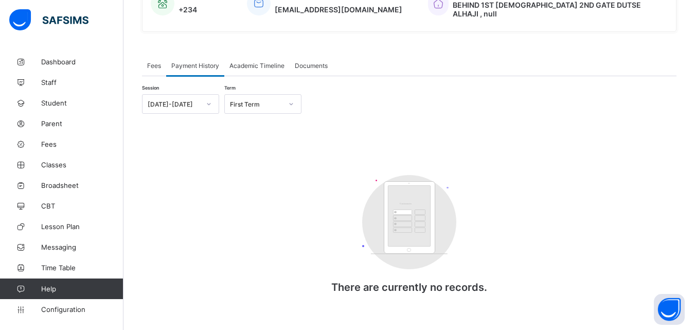
scroll to position [286, 0]
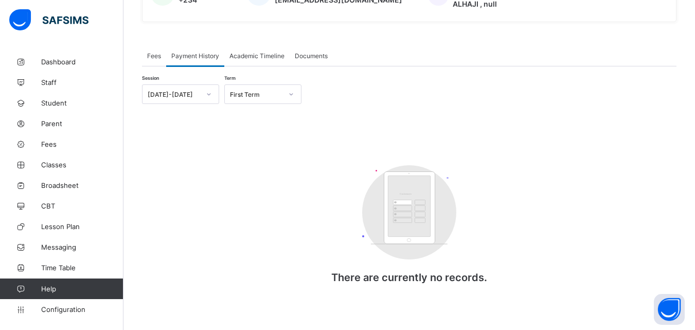
click at [202, 52] on span "Payment History" at bounding box center [195, 56] width 48 height 8
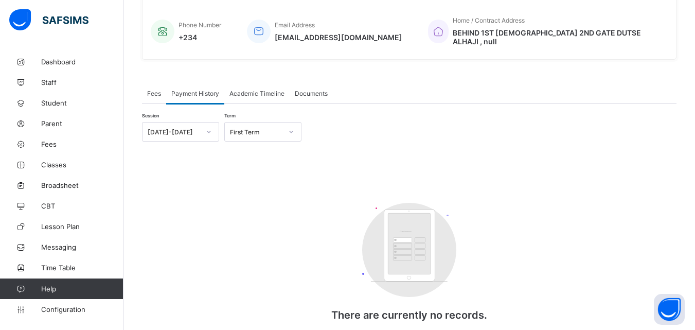
scroll to position [184, 0]
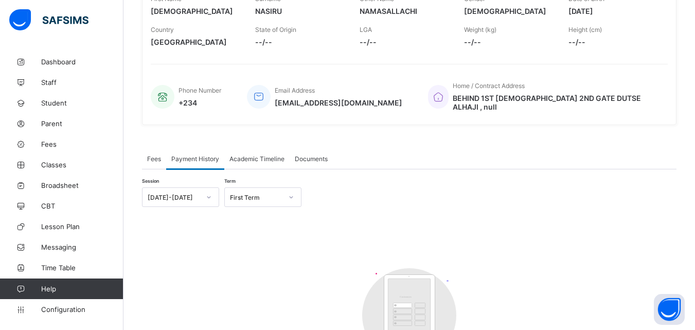
click at [195, 155] on span "Payment History" at bounding box center [195, 159] width 48 height 8
click at [153, 156] on span "Fees" at bounding box center [154, 159] width 14 height 8
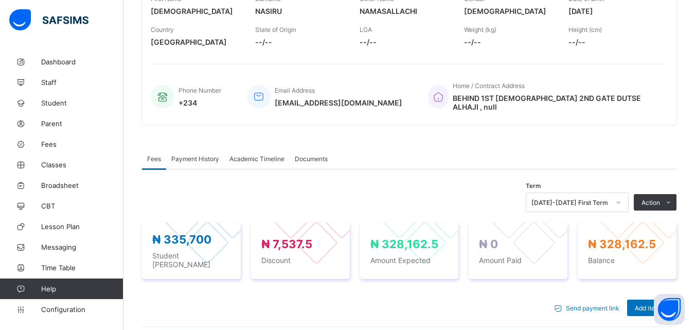
click at [197, 155] on span "Payment History" at bounding box center [195, 159] width 48 height 8
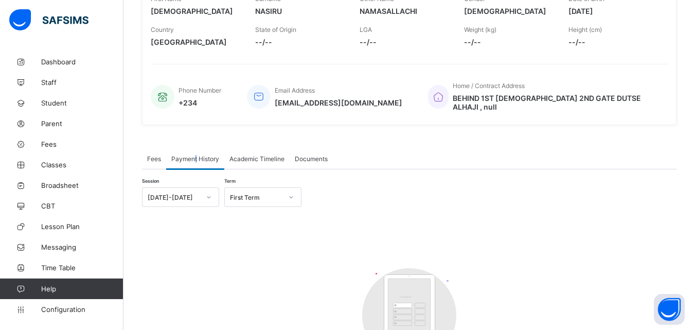
click at [197, 155] on span "Payment History" at bounding box center [195, 159] width 48 height 8
click at [154, 155] on span "Fees" at bounding box center [154, 159] width 14 height 8
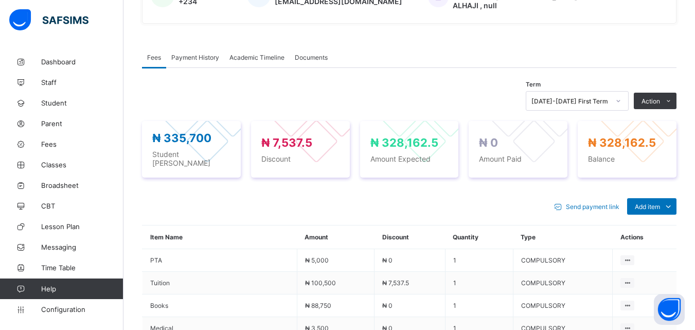
scroll to position [281, 0]
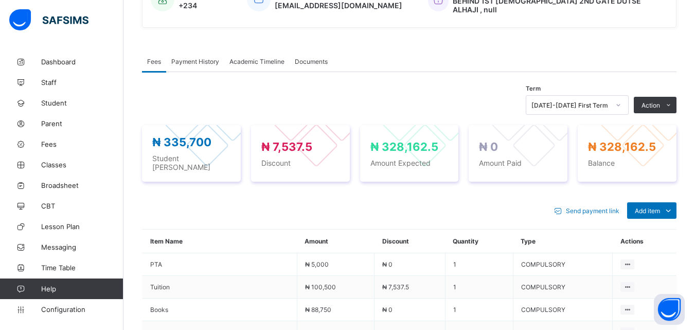
click at [191, 58] on span "Payment History" at bounding box center [195, 62] width 48 height 8
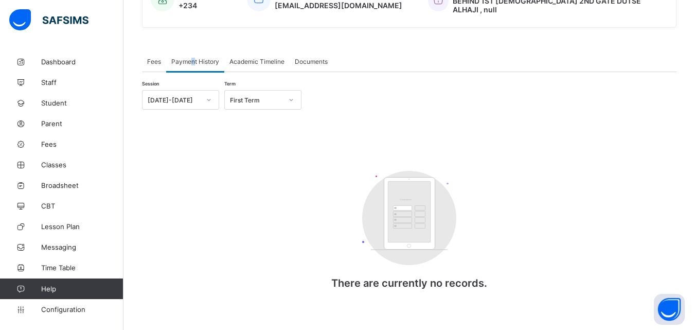
click at [193, 58] on span "Payment History" at bounding box center [195, 62] width 48 height 8
click at [240, 58] on span "Academic Timeline" at bounding box center [256, 62] width 55 height 8
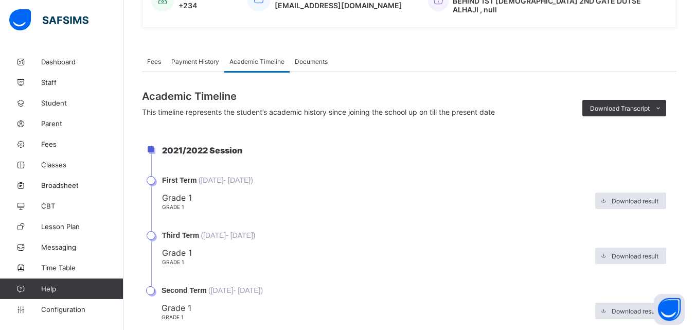
click at [304, 58] on span "Documents" at bounding box center [311, 62] width 33 height 8
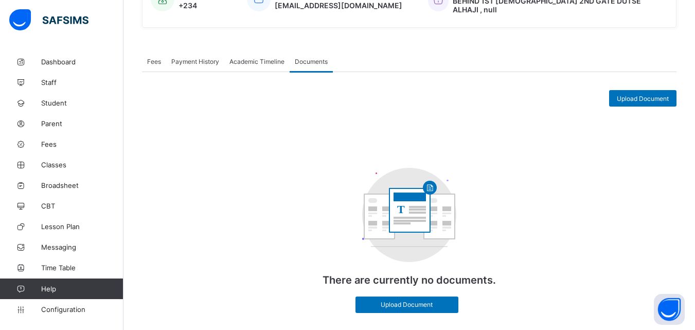
click at [233, 58] on span "Academic Timeline" at bounding box center [256, 62] width 55 height 8
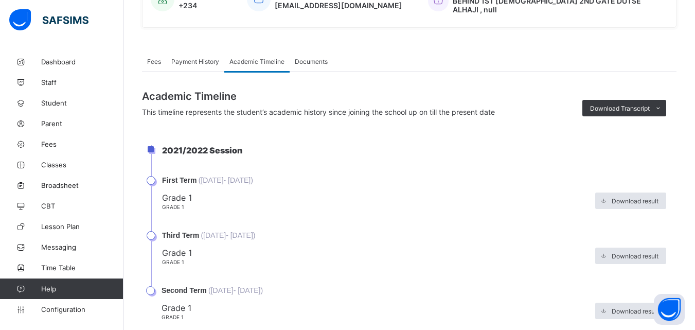
click at [195, 58] on span "Payment History" at bounding box center [195, 62] width 48 height 8
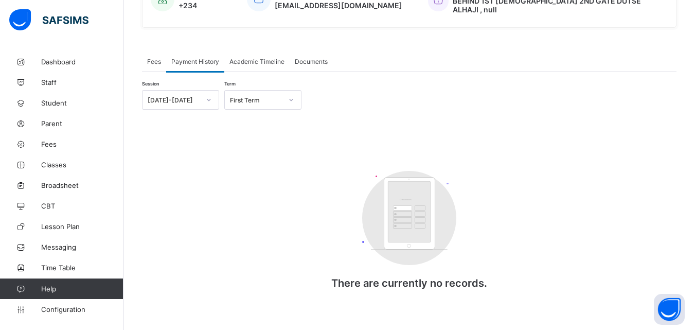
click at [152, 58] on span "Fees" at bounding box center [154, 62] width 14 height 8
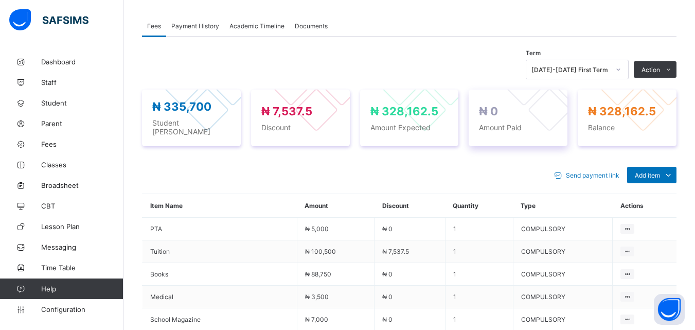
scroll to position [332, 0]
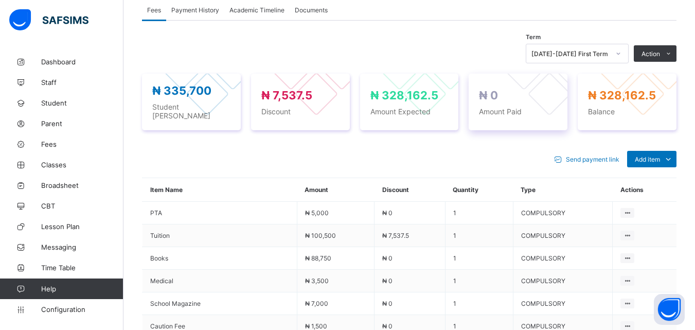
click at [508, 94] on div "₦ 0 Amount Paid" at bounding box center [518, 101] width 78 height 27
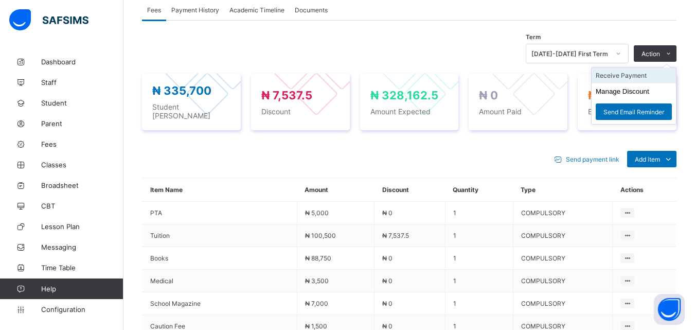
click at [641, 73] on li "Receive Payment" at bounding box center [633, 75] width 84 height 16
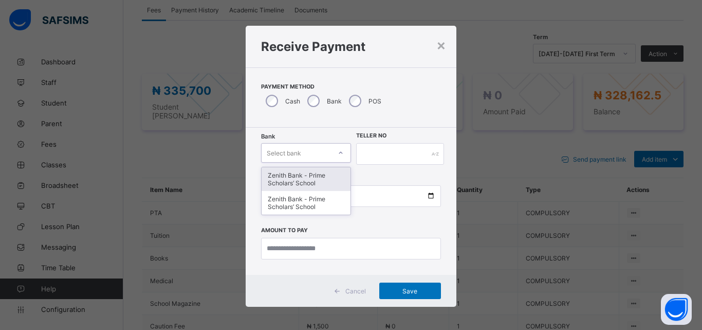
click at [306, 149] on div "Select bank" at bounding box center [296, 152] width 69 height 14
click at [305, 176] on div "Zenith Bank - Prime Scholars’ School" at bounding box center [306, 179] width 89 height 24
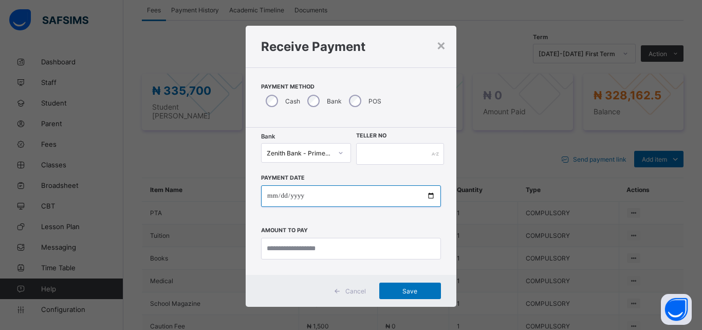
click at [272, 193] on input "date" at bounding box center [351, 196] width 180 height 22
click at [283, 197] on input "date" at bounding box center [351, 196] width 180 height 22
click at [265, 196] on input "date" at bounding box center [351, 196] width 180 height 22
type input "**********"
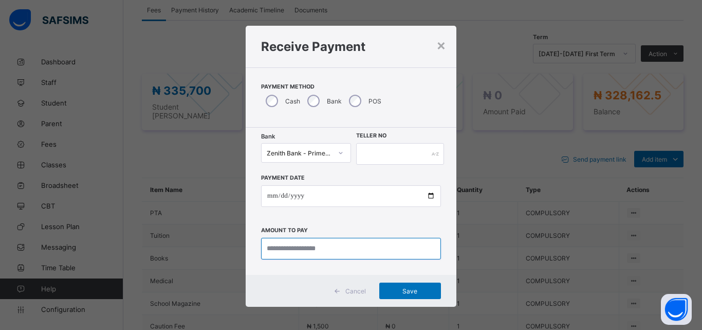
click at [277, 250] on input "currency" at bounding box center [351, 249] width 180 height 22
type input "*********"
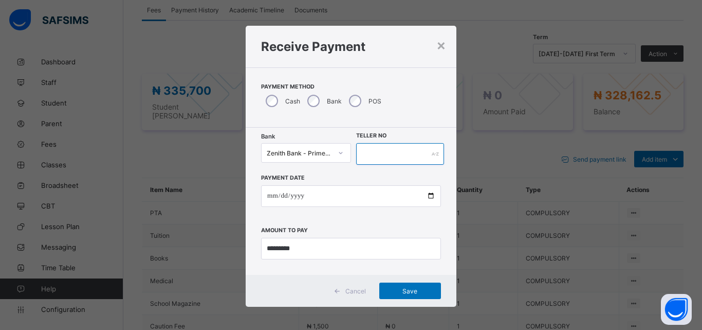
click at [385, 144] on input "text" at bounding box center [400, 154] width 88 height 22
type input "**********"
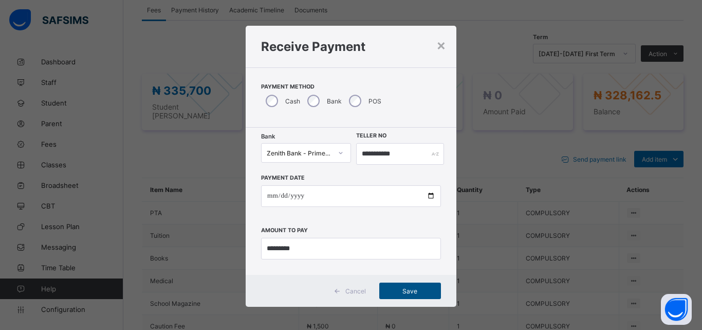
click at [409, 291] on span "Save" at bounding box center [410, 291] width 46 height 8
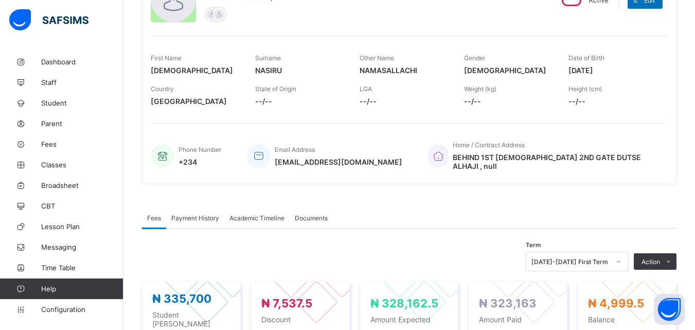
scroll to position [75, 0]
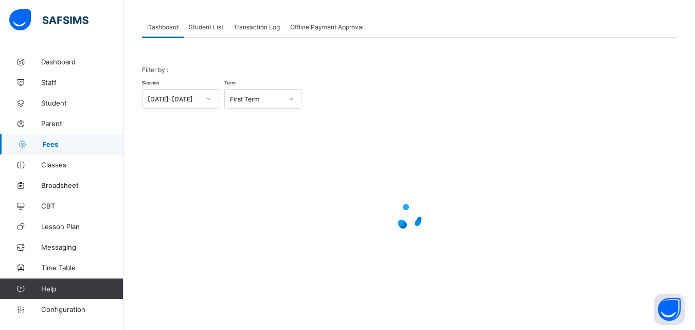
scroll to position [50, 0]
click at [198, 24] on span "Student List" at bounding box center [206, 27] width 34 height 8
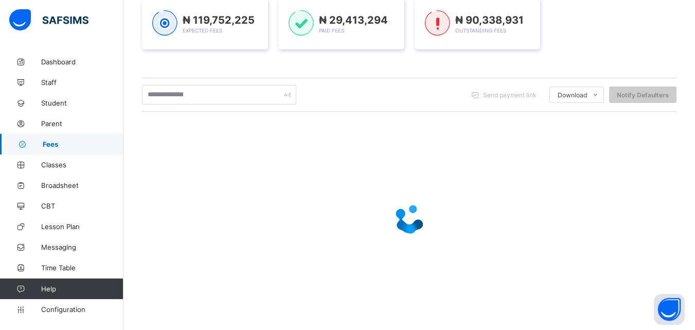
scroll to position [161, 0]
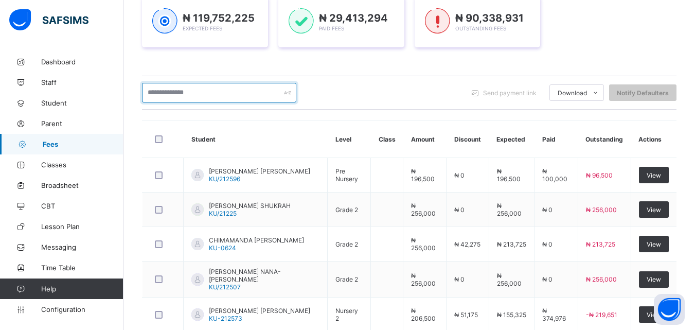
click at [199, 96] on input "text" at bounding box center [219, 93] width 154 height 20
type input "**********"
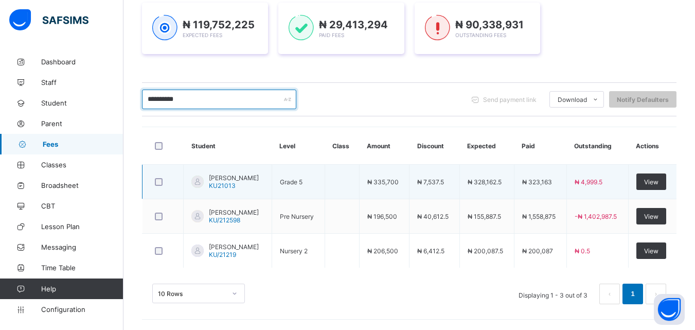
scroll to position [159, 0]
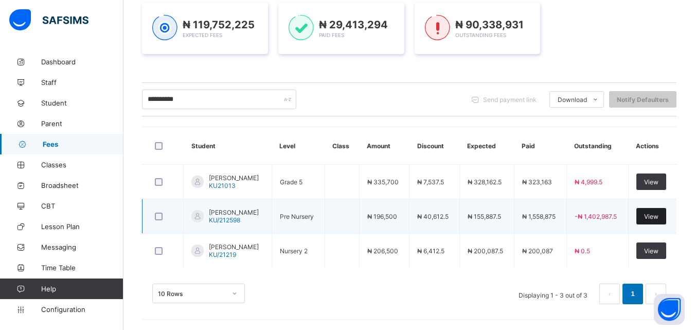
click at [657, 208] on div "View" at bounding box center [651, 216] width 30 height 16
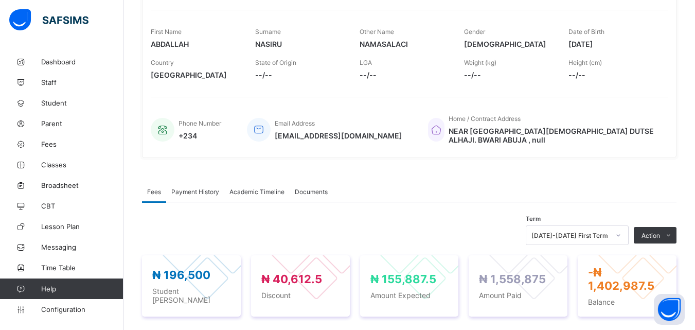
scroll to position [257, 0]
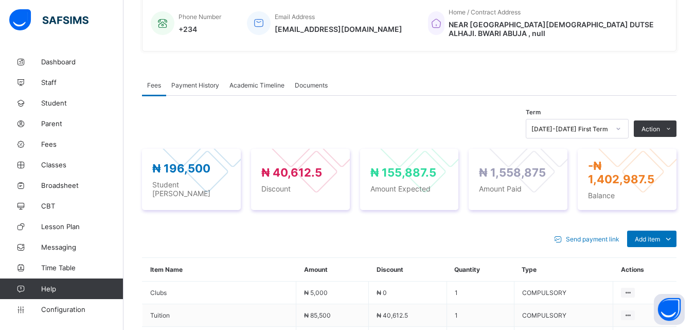
click at [187, 83] on span "Payment History" at bounding box center [195, 85] width 48 height 8
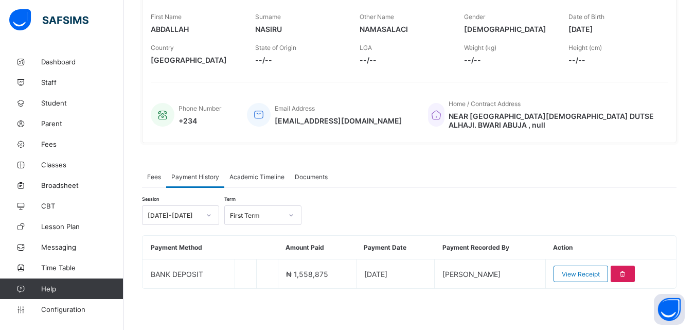
scroll to position [166, 0]
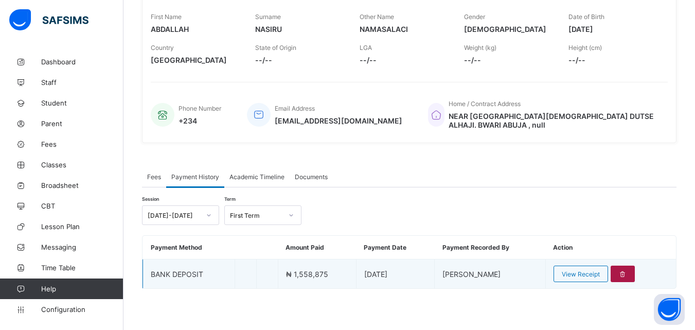
click at [627, 270] on icon at bounding box center [622, 274] width 9 height 8
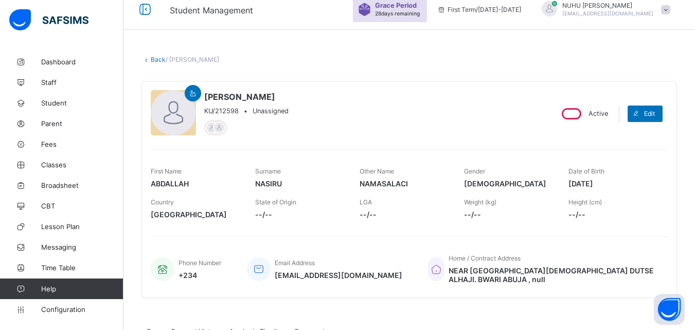
scroll to position [0, 0]
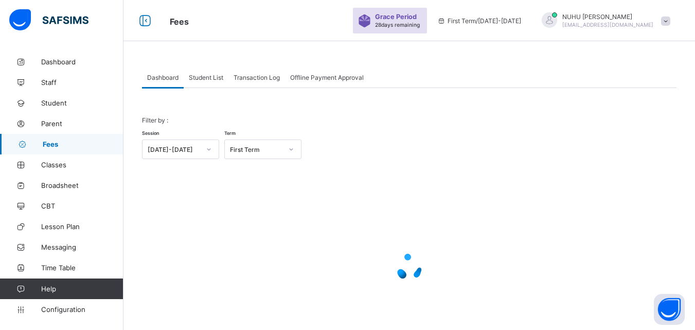
scroll to position [50, 0]
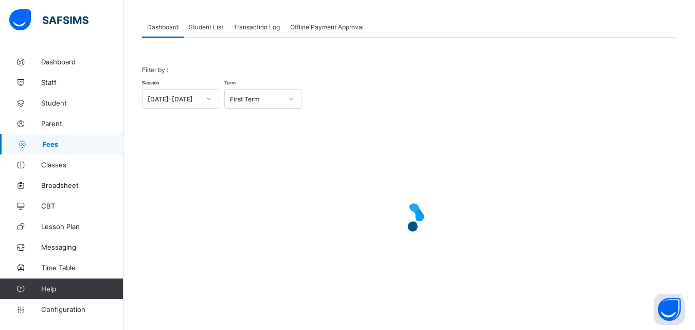
click at [204, 25] on span "Student List" at bounding box center [206, 27] width 34 height 8
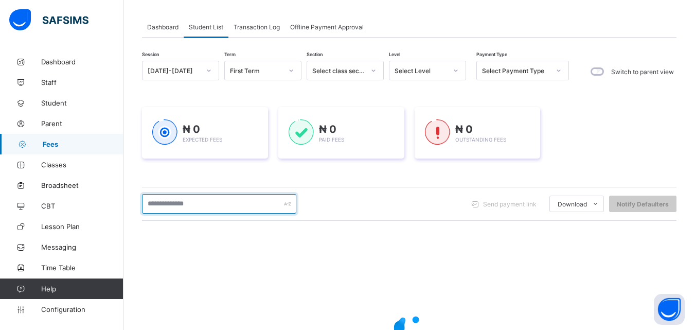
click at [183, 200] on input "text" at bounding box center [219, 204] width 154 height 20
type input "**********"
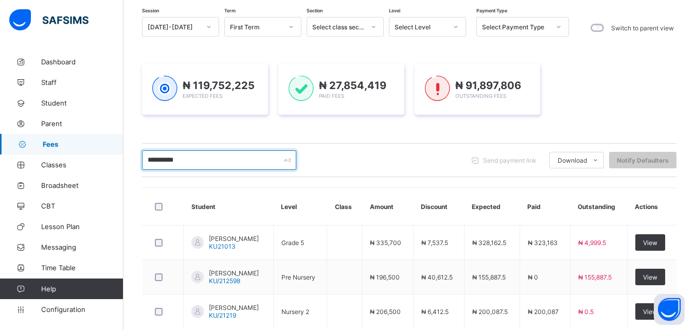
scroll to position [158, 0]
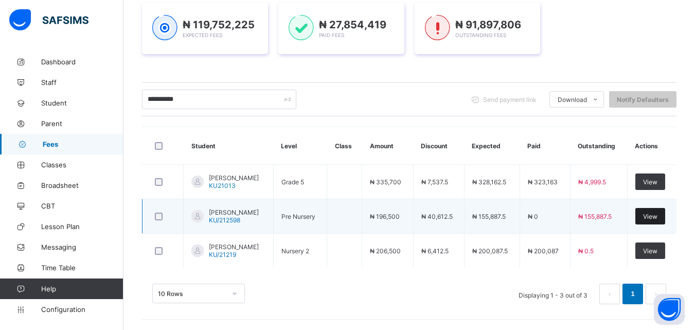
click at [657, 214] on span "View" at bounding box center [650, 216] width 14 height 8
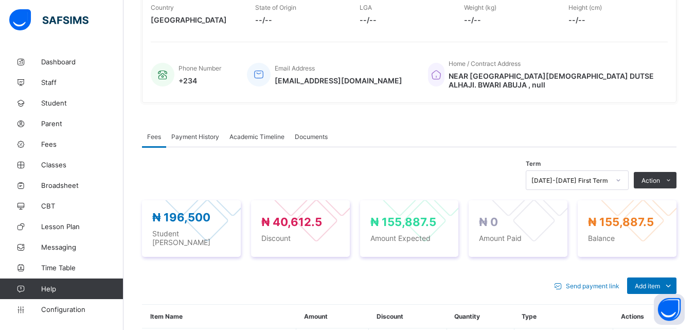
scroll to position [257, 0]
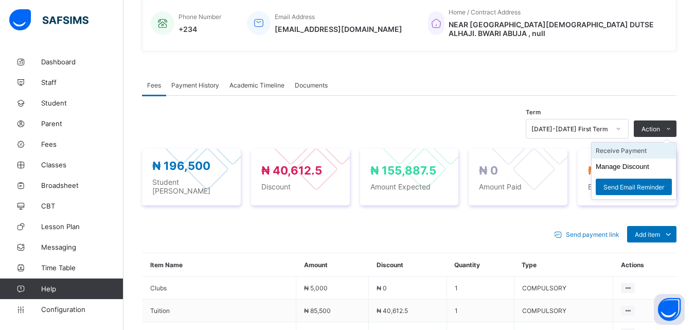
click at [646, 153] on li "Receive Payment" at bounding box center [633, 150] width 84 height 16
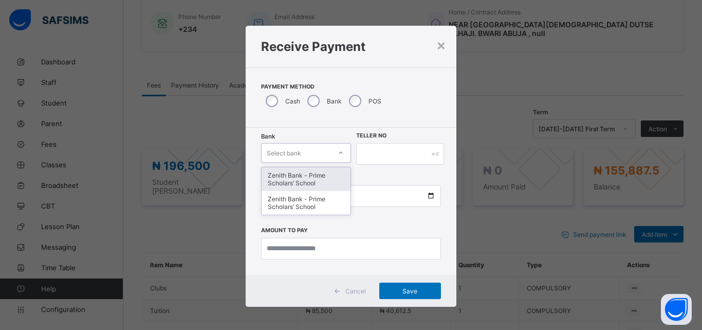
click at [279, 155] on div "Select bank" at bounding box center [284, 153] width 34 height 20
click at [290, 181] on div "Zenith Bank - Prime Scholars’ School" at bounding box center [306, 179] width 89 height 24
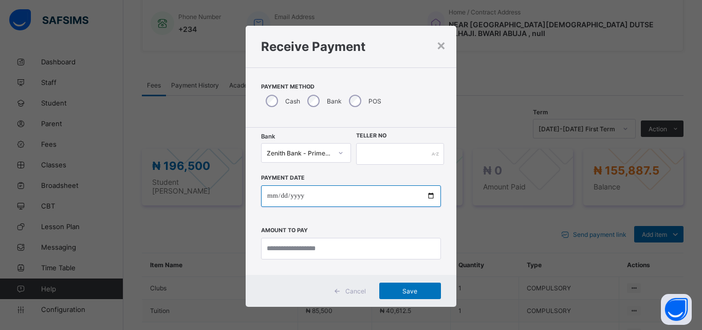
drag, startPoint x: 268, startPoint y: 191, endPoint x: 286, endPoint y: 192, distance: 17.5
click at [269, 192] on input "date" at bounding box center [351, 196] width 180 height 22
type input "**********"
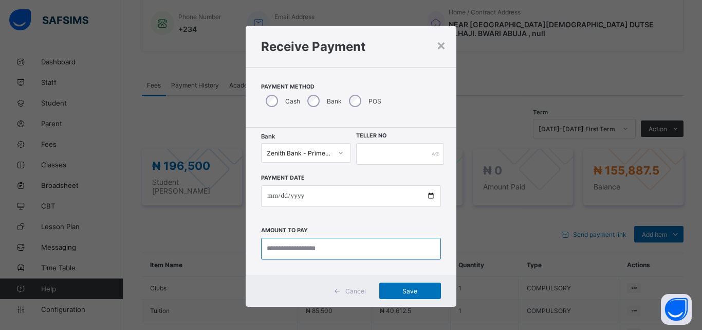
click at [290, 249] on input "currency" at bounding box center [351, 249] width 180 height 22
type input "*********"
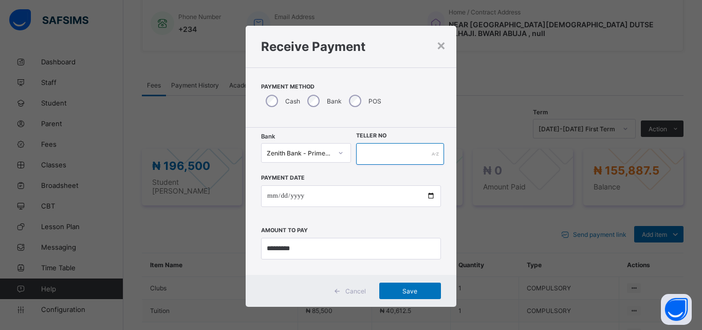
click at [380, 151] on input "text" at bounding box center [400, 154] width 88 height 22
type input "**********"
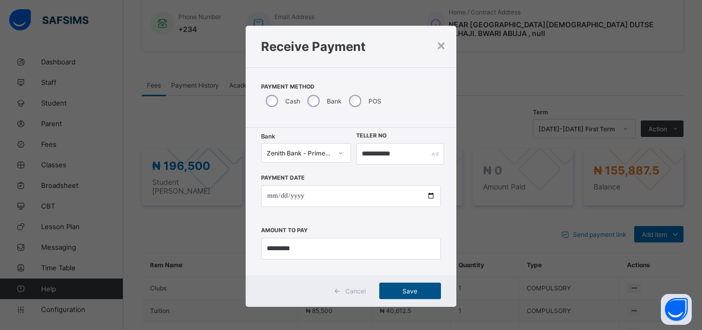
click at [395, 286] on div "Save" at bounding box center [410, 290] width 62 height 16
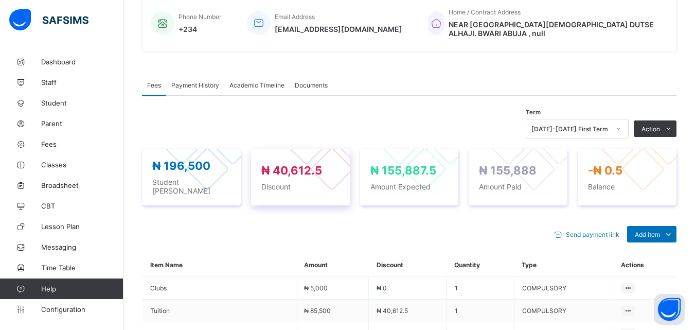
scroll to position [154, 0]
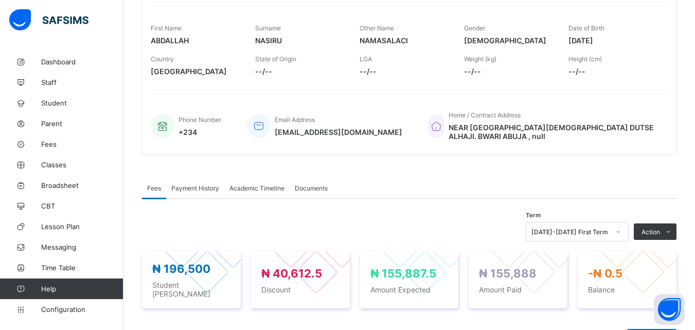
click at [205, 194] on div "Payment History" at bounding box center [195, 187] width 58 height 21
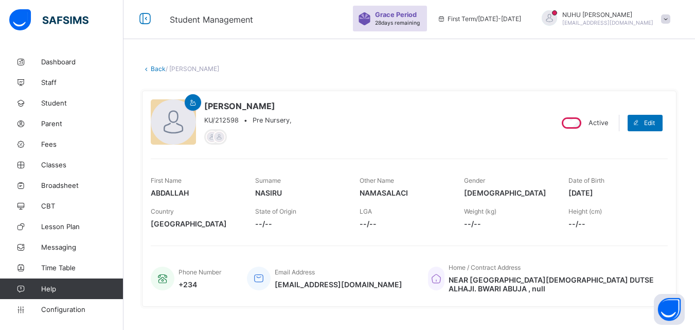
scroll to position [0, 0]
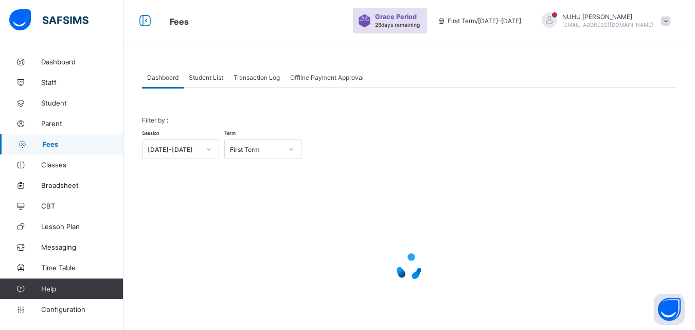
scroll to position [50, 0]
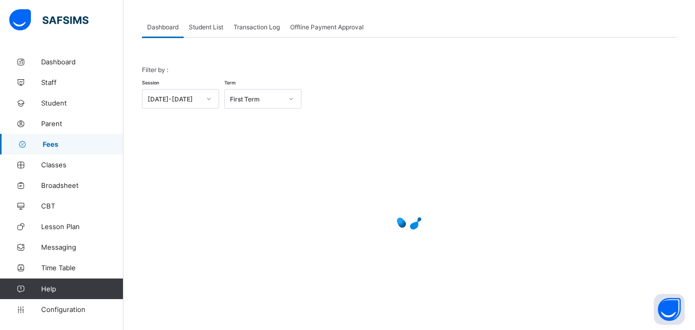
click at [198, 28] on span "Student List" at bounding box center [206, 27] width 34 height 8
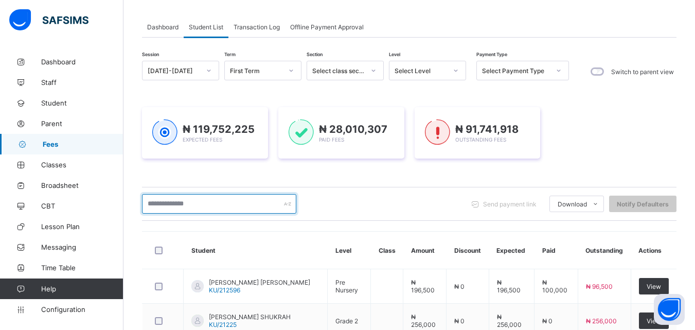
click at [177, 200] on input "text" at bounding box center [219, 204] width 154 height 20
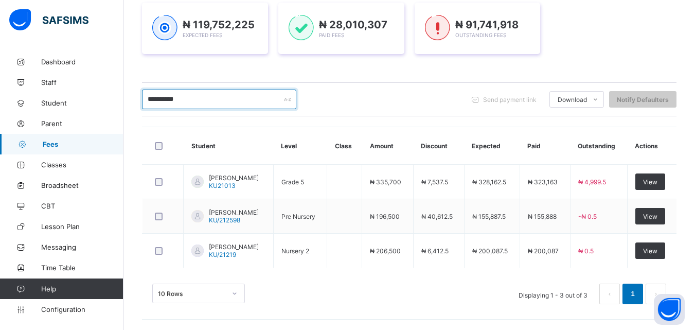
scroll to position [158, 0]
type input "*"
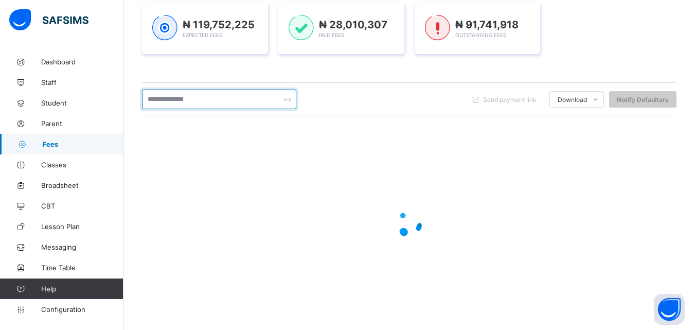
scroll to position [161, 0]
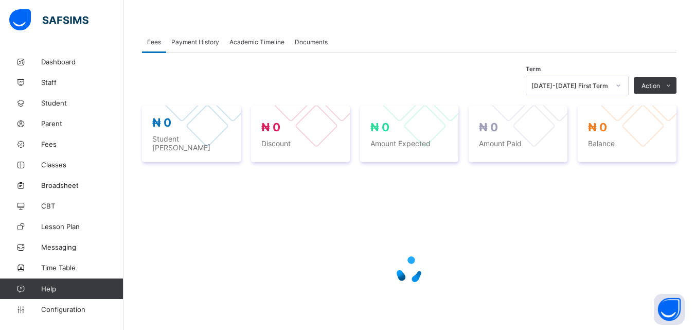
scroll to position [160, 0]
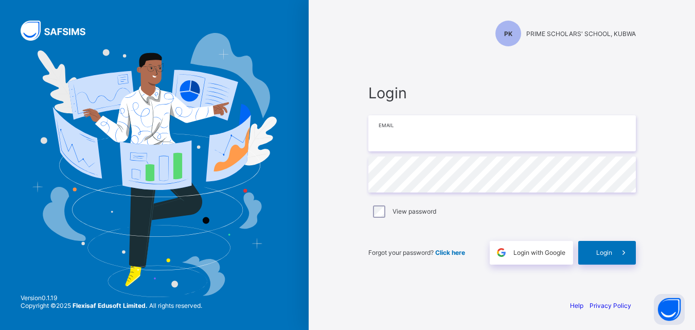
type input "**********"
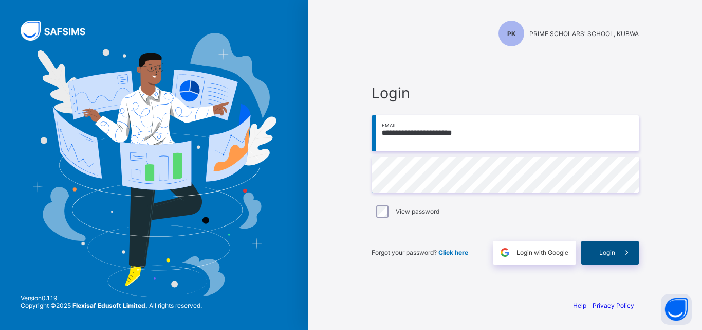
click at [611, 256] on span "Login" at bounding box center [607, 252] width 16 height 8
